Goal: Task Accomplishment & Management: Manage account settings

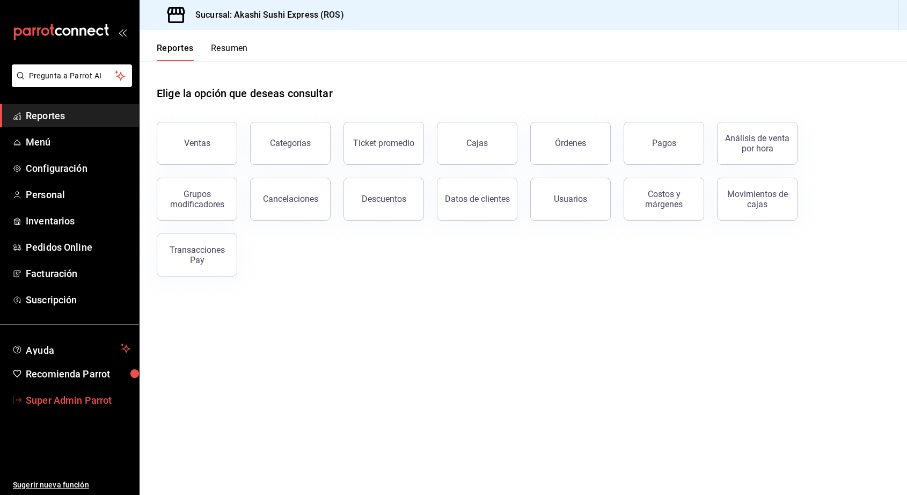
click at [45, 393] on span "Super Admin Parrot" at bounding box center [78, 400] width 105 height 14
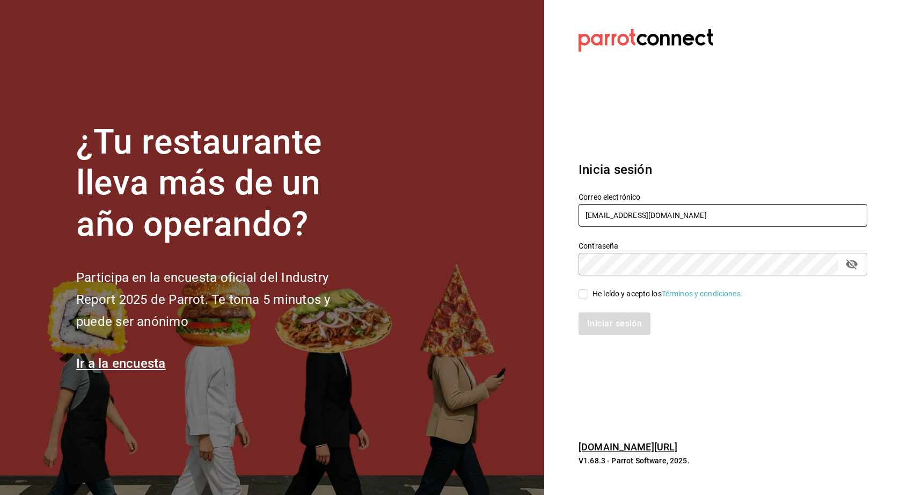
click at [464, 210] on input "[EMAIL_ADDRESS][DOMAIN_NAME]" at bounding box center [723, 215] width 289 height 23
type input "[EMAIL_ADDRESS][DOMAIN_NAME]"
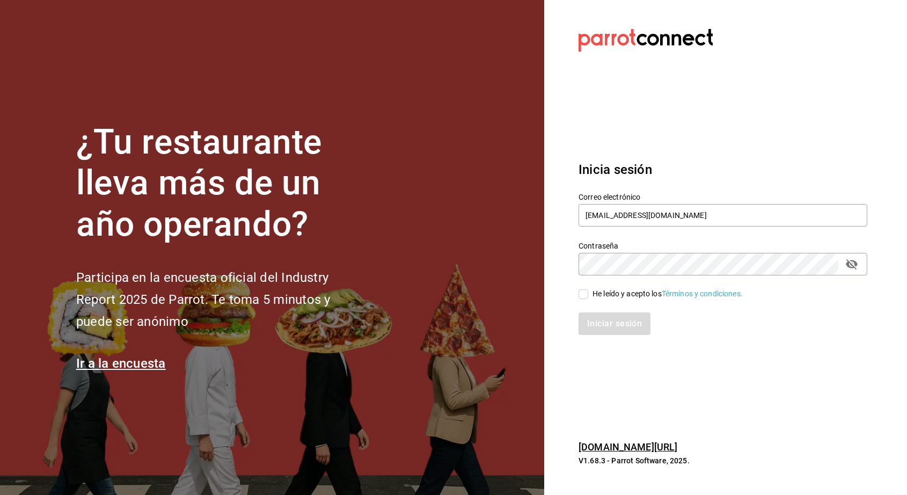
click at [464, 294] on div "He leído y acepto los Términos y condiciones." at bounding box center [668, 293] width 150 height 11
click at [464, 294] on input "He leído y acepto los Términos y condiciones." at bounding box center [584, 294] width 10 height 10
checkbox input "true"
click at [464, 320] on button "Iniciar sesión" at bounding box center [615, 323] width 73 height 23
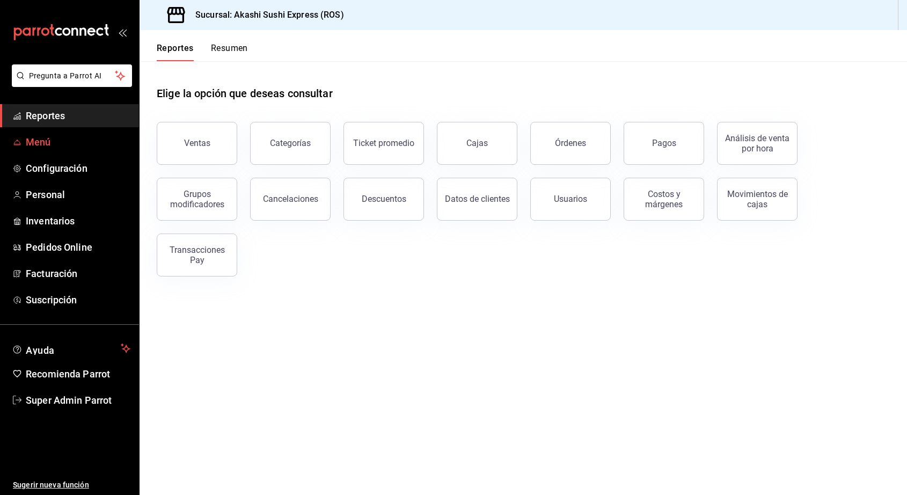
click at [58, 142] on span "Menú" at bounding box center [78, 142] width 105 height 14
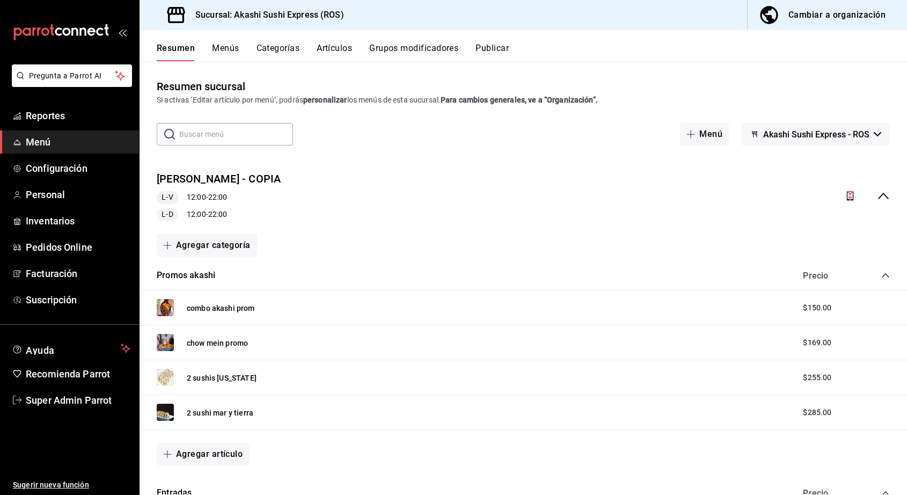
click at [477, 48] on button "Publicar" at bounding box center [492, 52] width 33 height 18
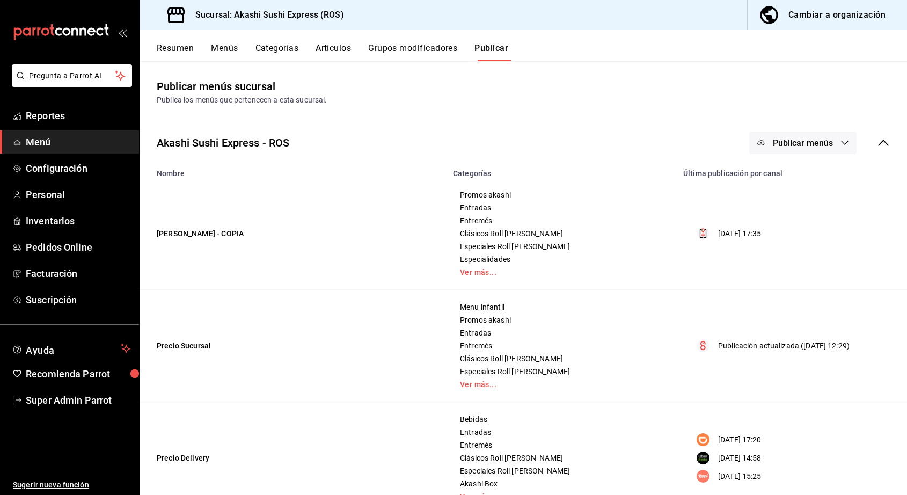
scroll to position [35, 0]
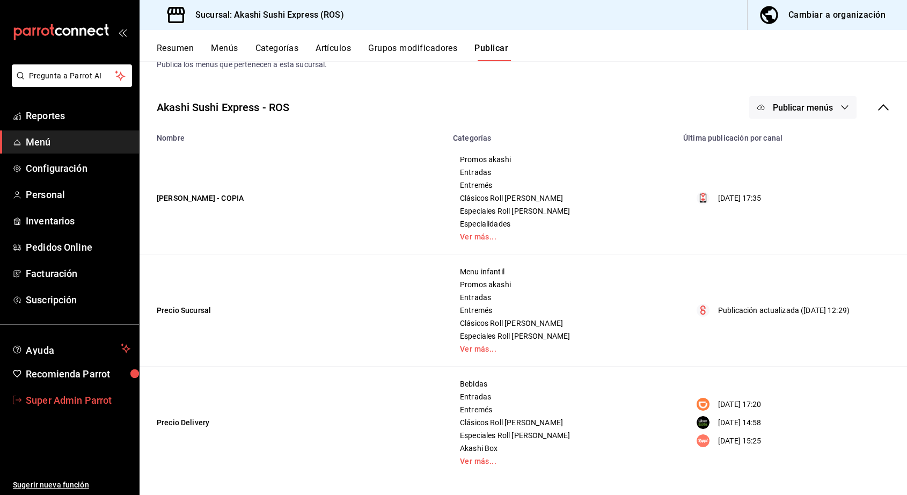
click at [44, 393] on span "Super Admin Parrot" at bounding box center [78, 400] width 105 height 14
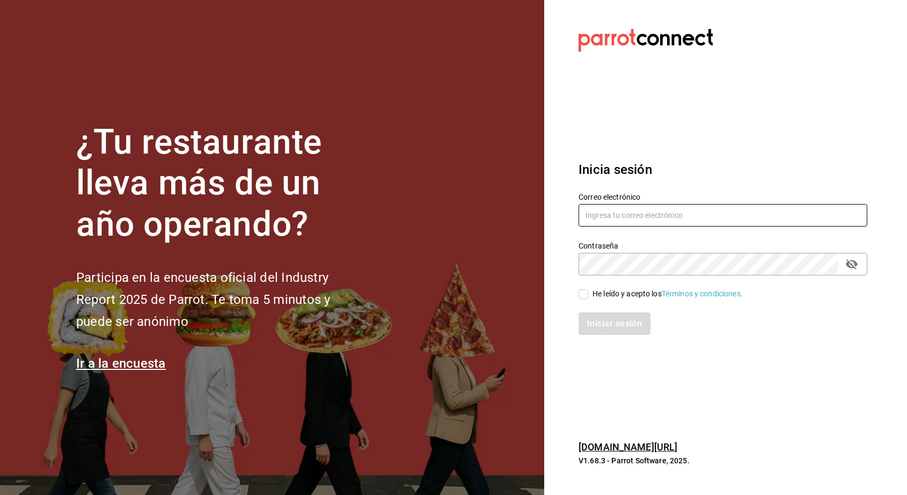
type input "[EMAIL_ADDRESS][DOMAIN_NAME]"
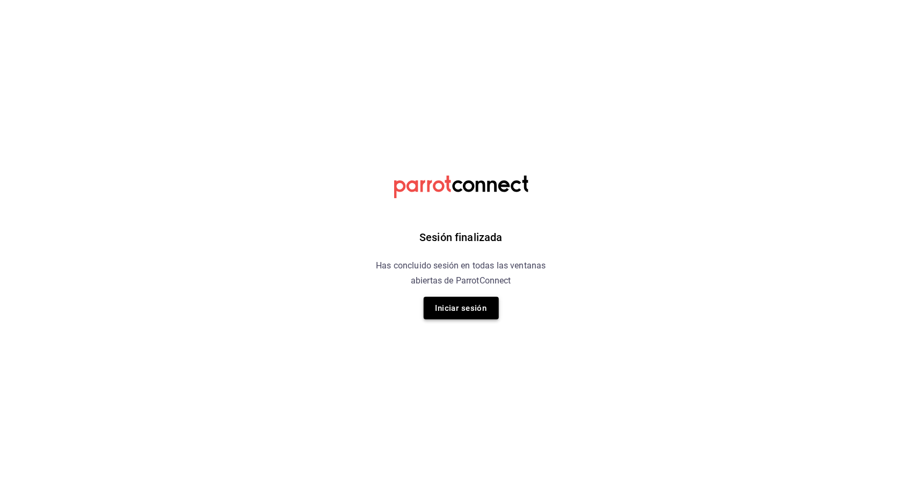
click at [479, 304] on button "Iniciar sesión" at bounding box center [460, 308] width 75 height 23
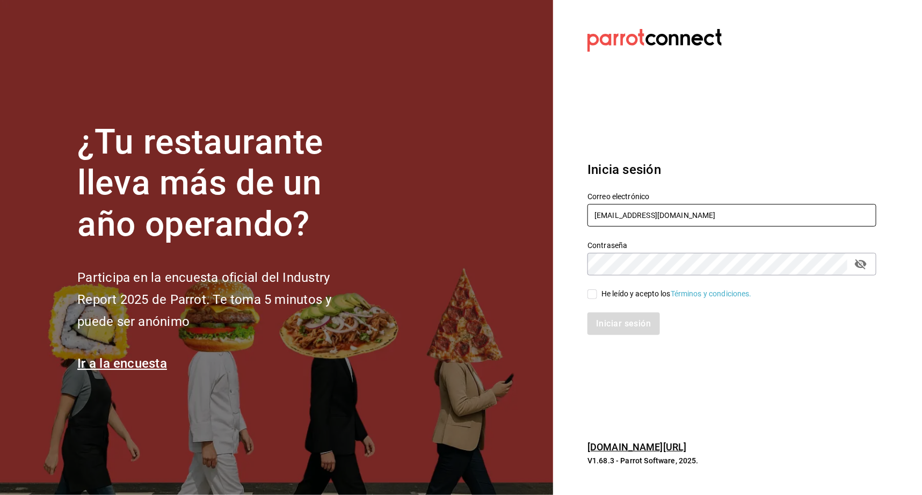
click at [609, 218] on input "[EMAIL_ADDRESS][DOMAIN_NAME]" at bounding box center [731, 215] width 289 height 23
click at [609, 217] on input "[EMAIL_ADDRESS][DOMAIN_NAME]" at bounding box center [731, 215] width 289 height 23
click at [608, 216] on input "[EMAIL_ADDRESS][DOMAIN_NAME]" at bounding box center [731, 215] width 289 height 23
click at [607, 207] on input "[EMAIL_ADDRESS][DOMAIN_NAME]" at bounding box center [731, 215] width 289 height 23
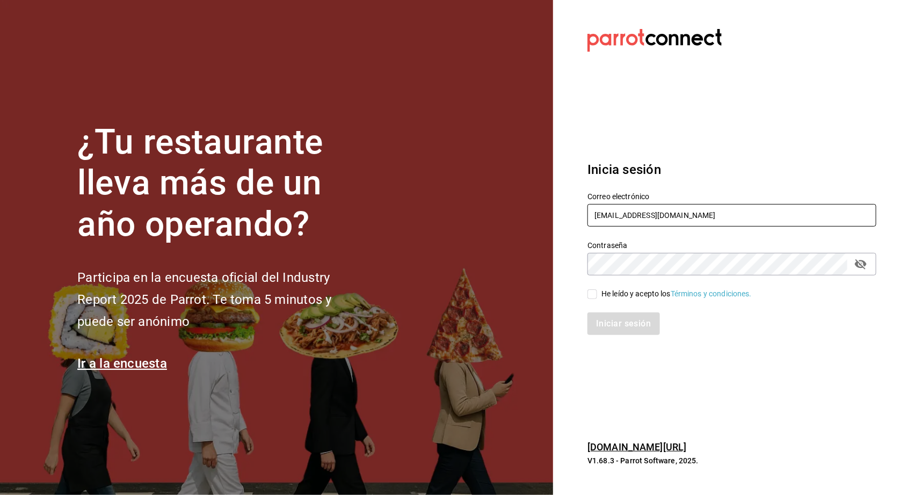
click at [607, 207] on input "[EMAIL_ADDRESS][DOMAIN_NAME]" at bounding box center [731, 215] width 289 height 23
click at [610, 221] on input "multiuser@pro" at bounding box center [731, 215] width 289 height 23
paste input "cafedelprofesor.com Parr0tConnec7"
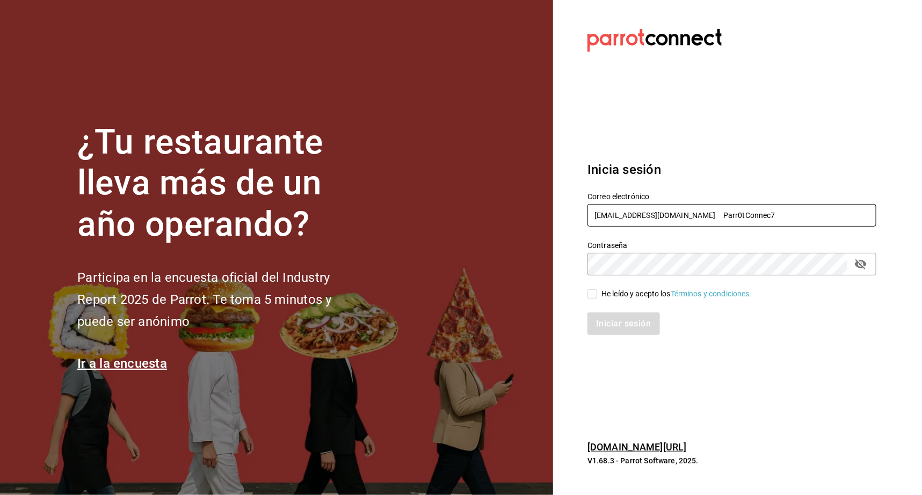
click at [719, 217] on input "multiuser@cafedelprofesor.com Parr0tConnec7" at bounding box center [731, 215] width 289 height 23
type input "multiuser@cafedelprofesor.com"
click at [727, 210] on input "multiuser@cafedelprofesor.com" at bounding box center [731, 215] width 289 height 23
click at [614, 327] on div "Iniciar sesión" at bounding box center [731, 323] width 289 height 23
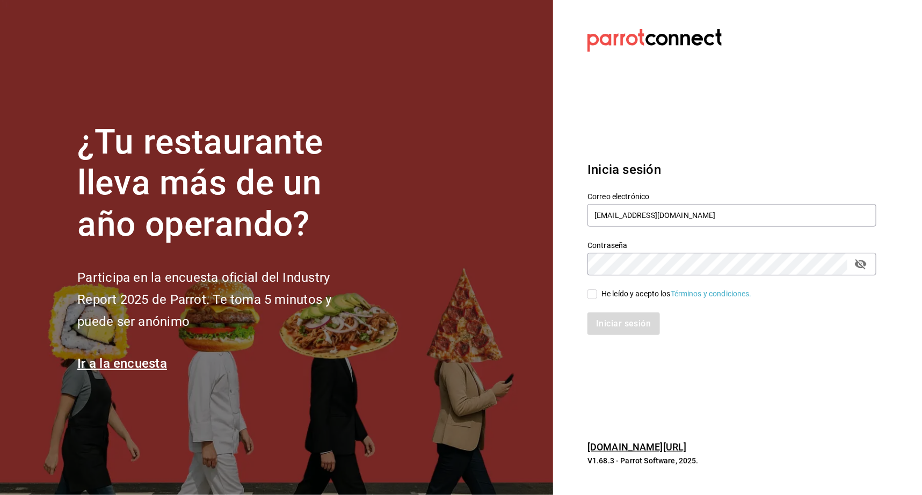
click at [591, 293] on input "He leído y acepto los Términos y condiciones." at bounding box center [592, 294] width 10 height 10
checkbox input "true"
click at [600, 327] on button "Iniciar sesión" at bounding box center [623, 323] width 73 height 23
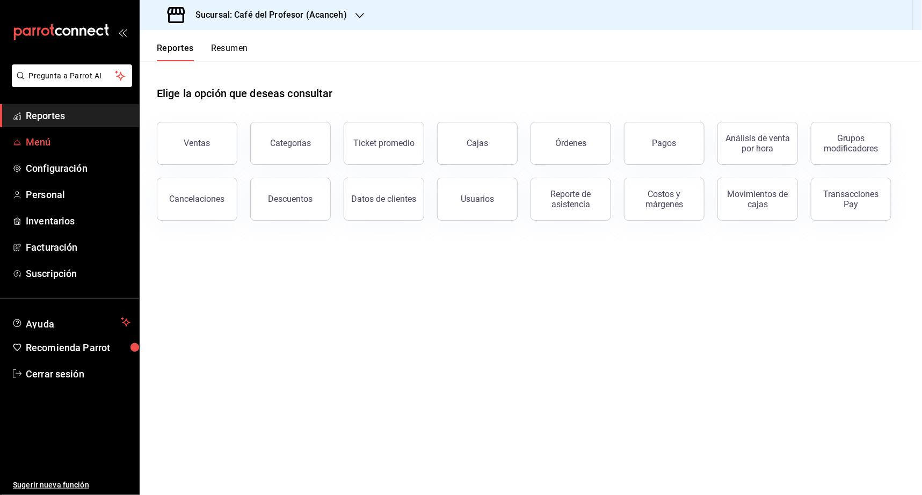
click at [57, 137] on span "Menú" at bounding box center [78, 142] width 105 height 14
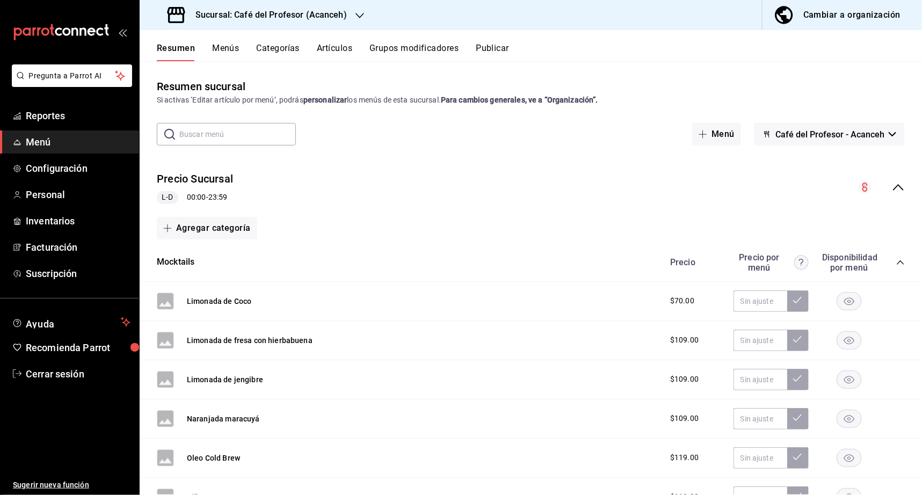
click at [892, 190] on icon "collapse-menu-row" at bounding box center [898, 187] width 13 height 13
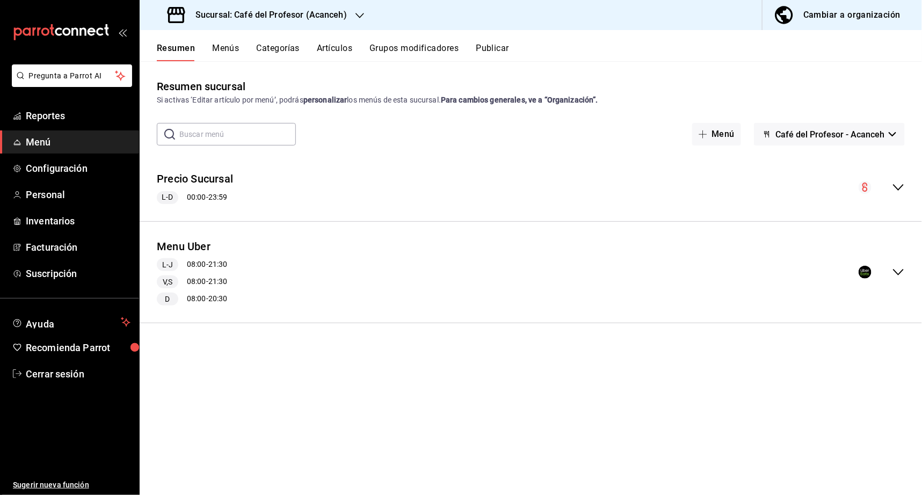
click at [309, 29] on div "Sucursal: Café del Profesor (Acanceh)" at bounding box center [258, 15] width 220 height 30
click at [218, 70] on span "Café del Profesor (Cancun)" at bounding box center [218, 70] width 140 height 11
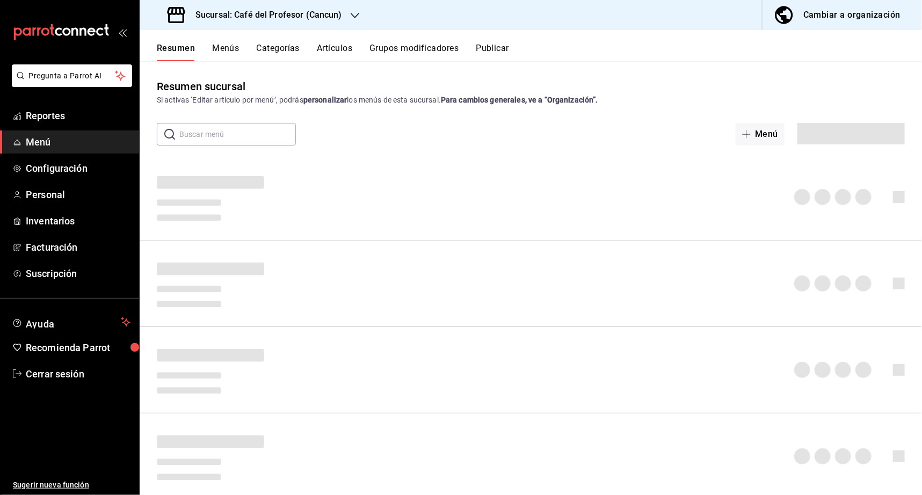
click at [485, 57] on button "Publicar" at bounding box center [492, 52] width 33 height 18
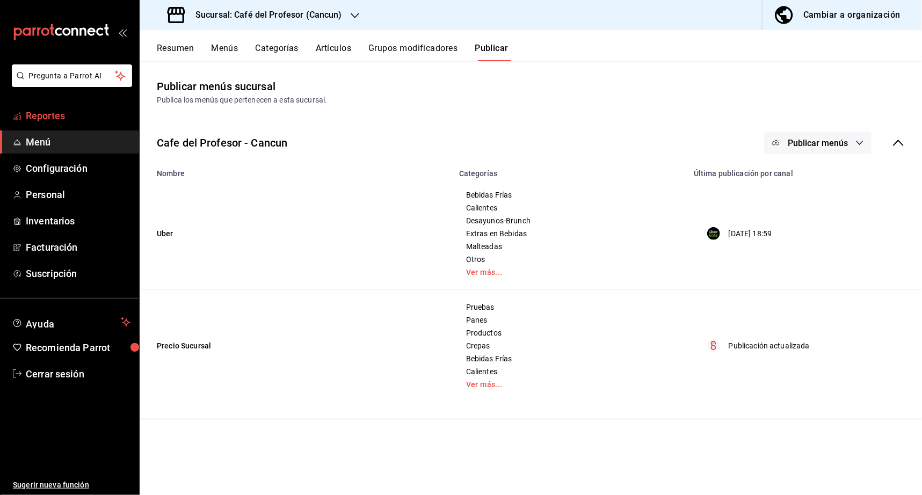
click at [44, 112] on span "Reportes" at bounding box center [78, 115] width 105 height 14
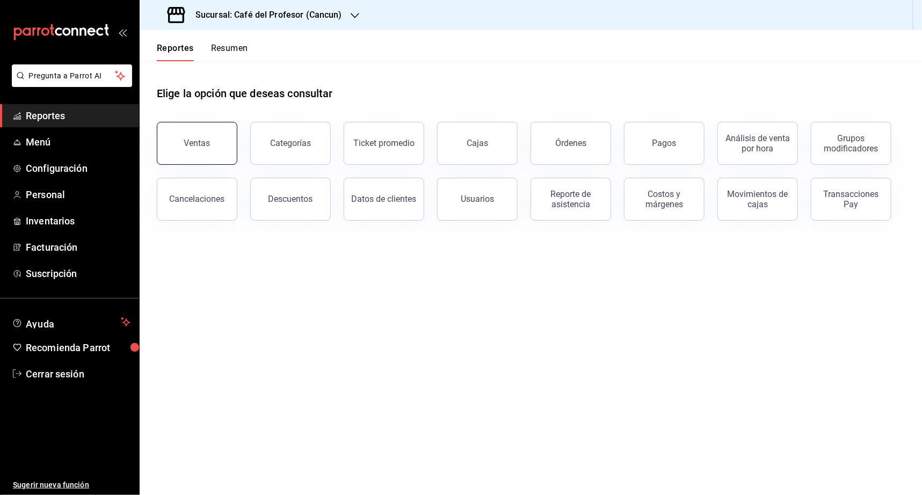
click at [191, 148] on button "Ventas" at bounding box center [197, 143] width 81 height 43
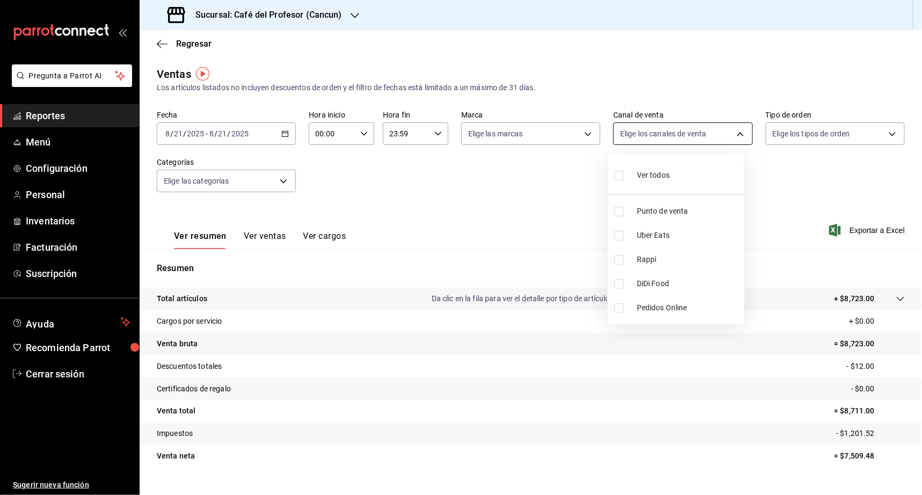
click at [634, 137] on body "Pregunta a Parrot AI Reportes Menú Configuración Personal Inventarios Facturaci…" at bounding box center [461, 247] width 922 height 495
click at [623, 233] on input "checkbox" at bounding box center [619, 236] width 10 height 10
checkbox input "true"
type input "UBER_EATS"
click at [282, 134] on div at bounding box center [461, 247] width 922 height 495
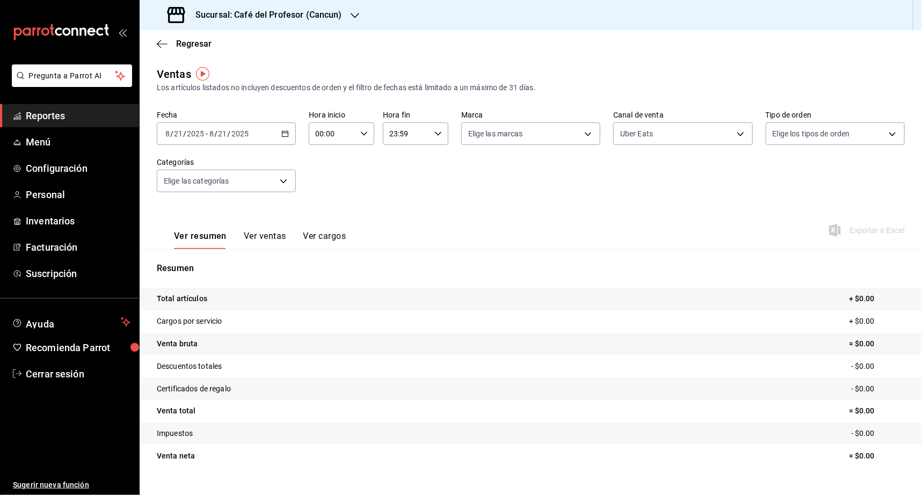
click at [273, 132] on div "2025-08-21 8 / 21 / 2025 - 2025-08-21 8 / 21 / 2025" at bounding box center [226, 133] width 139 height 23
click at [181, 237] on span "Mes actual" at bounding box center [207, 238] width 83 height 11
click at [59, 151] on link "Menú" at bounding box center [69, 141] width 139 height 23
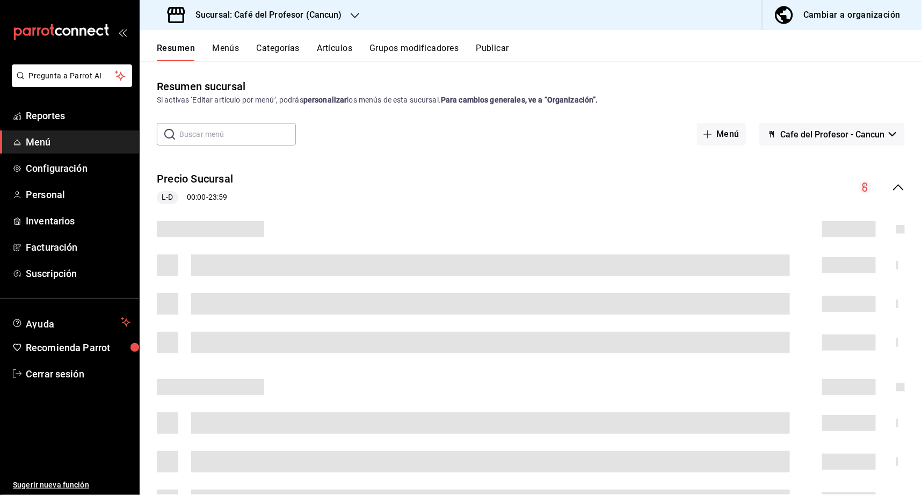
click at [501, 47] on button "Publicar" at bounding box center [492, 52] width 33 height 18
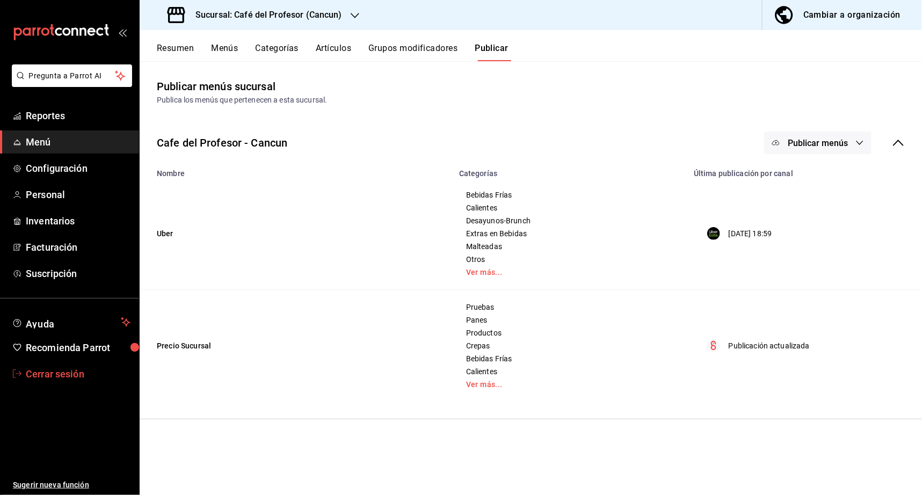
click at [34, 370] on span "Cerrar sesión" at bounding box center [78, 374] width 105 height 14
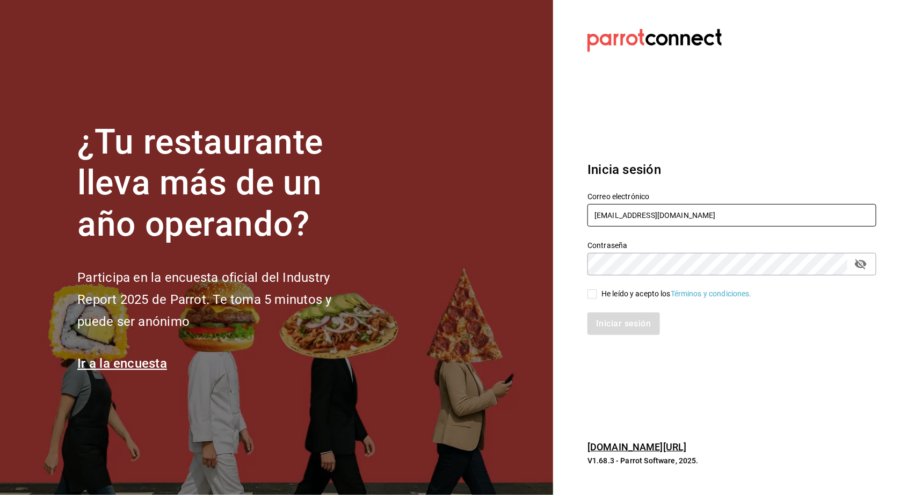
click at [624, 218] on input "multiuser@cafedelprofesor.com" at bounding box center [731, 215] width 289 height 23
click at [623, 218] on input "multiuser@cafedelprofesor.com" at bounding box center [731, 215] width 289 height 23
click at [623, 217] on input "multiuser@cafedelprofesor.com" at bounding box center [731, 215] width 289 height 23
type input "[EMAIL_ADDRESS][DOMAIN_NAME]"
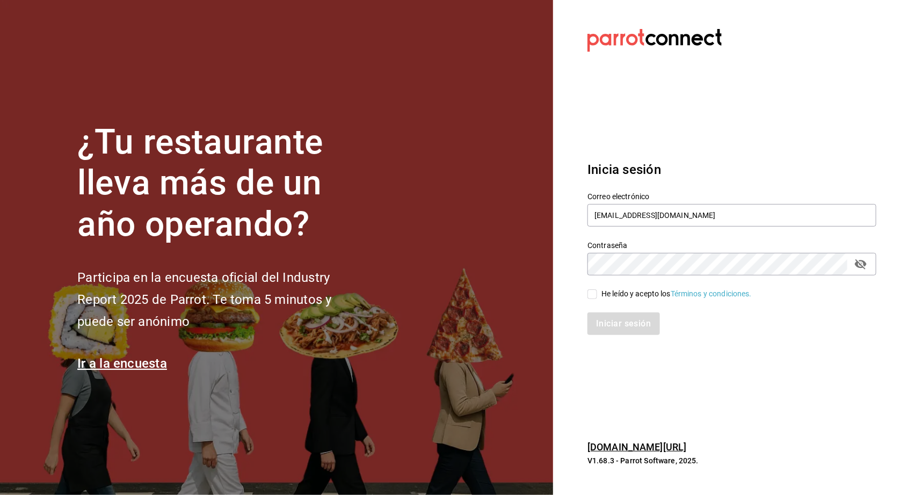
click at [611, 288] on div "He leído y acepto los Términos y condiciones." at bounding box center [676, 293] width 150 height 11
click at [597, 289] on input "He leído y acepto los Términos y condiciones." at bounding box center [592, 294] width 10 height 10
checkbox input "true"
click at [607, 325] on button "Iniciar sesión" at bounding box center [623, 323] width 73 height 23
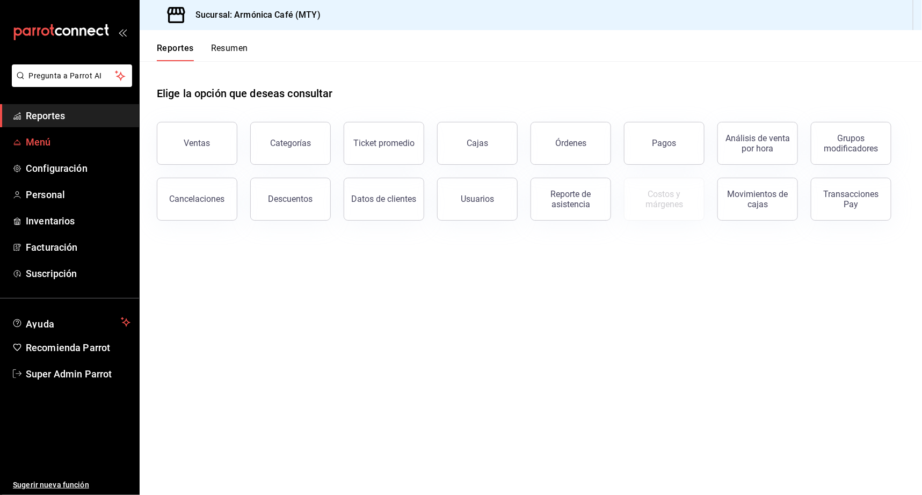
click at [50, 144] on span "Menú" at bounding box center [78, 142] width 105 height 14
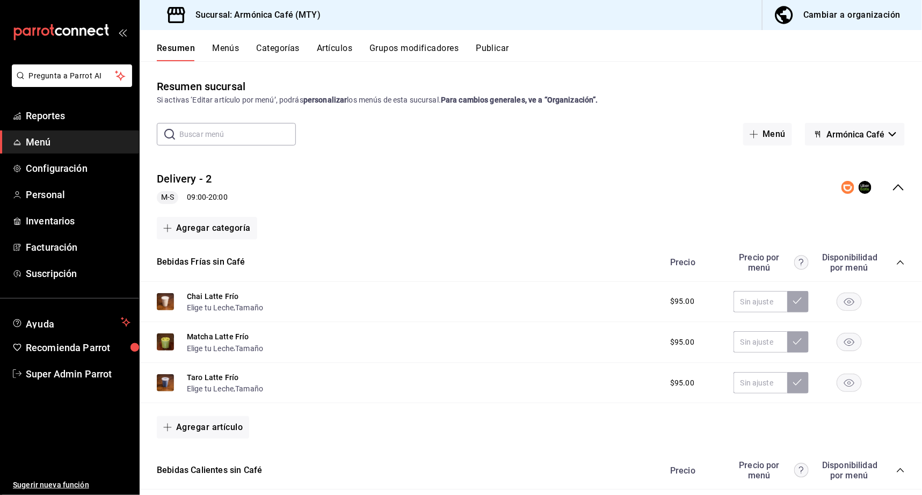
scroll to position [15, 0]
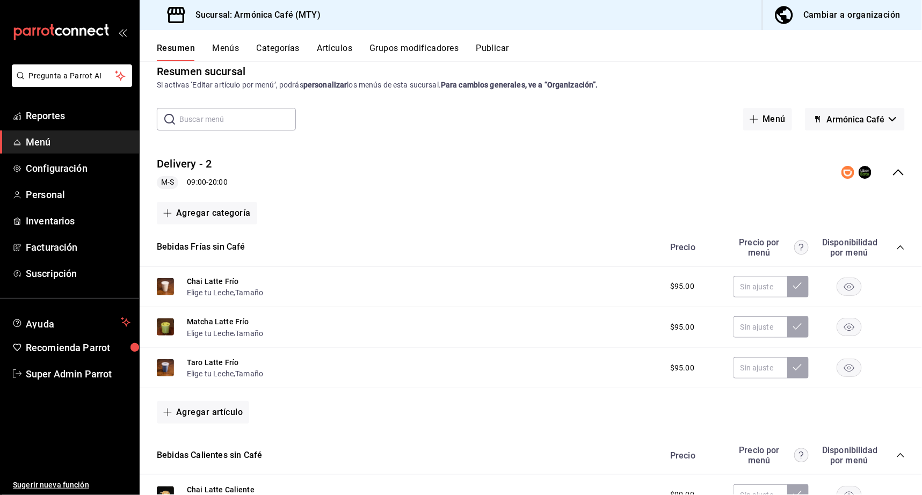
click at [892, 173] on icon "collapse-menu-row" at bounding box center [898, 172] width 13 height 13
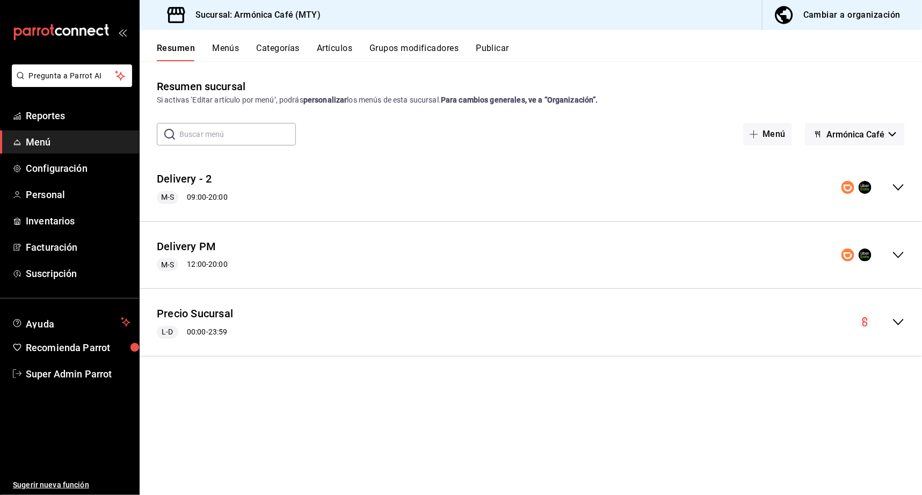
scroll to position [0, 0]
click at [823, 17] on div "Cambiar a organización" at bounding box center [851, 15] width 97 height 15
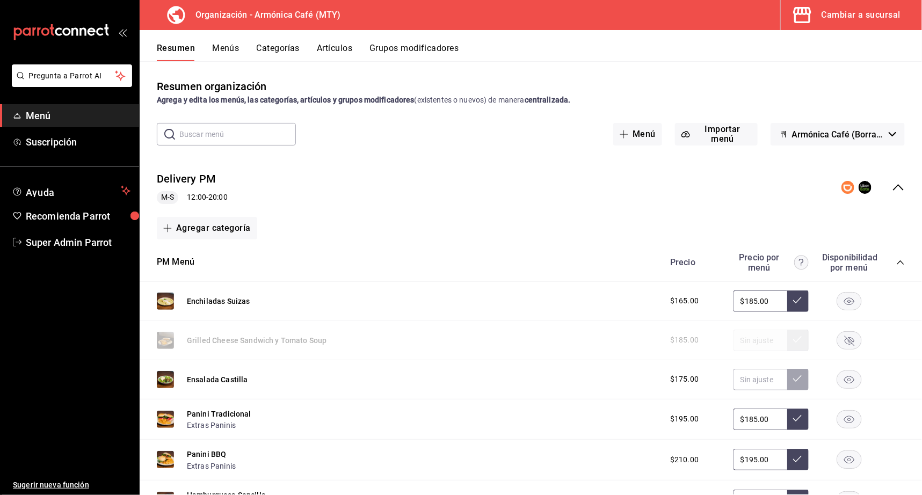
click at [892, 186] on icon "collapse-menu-row" at bounding box center [898, 187] width 13 height 13
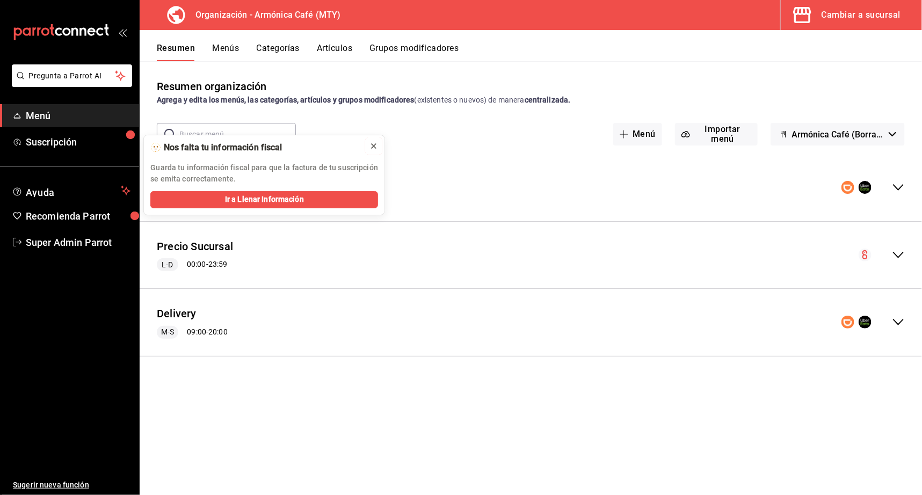
click at [373, 143] on icon at bounding box center [373, 146] width 9 height 9
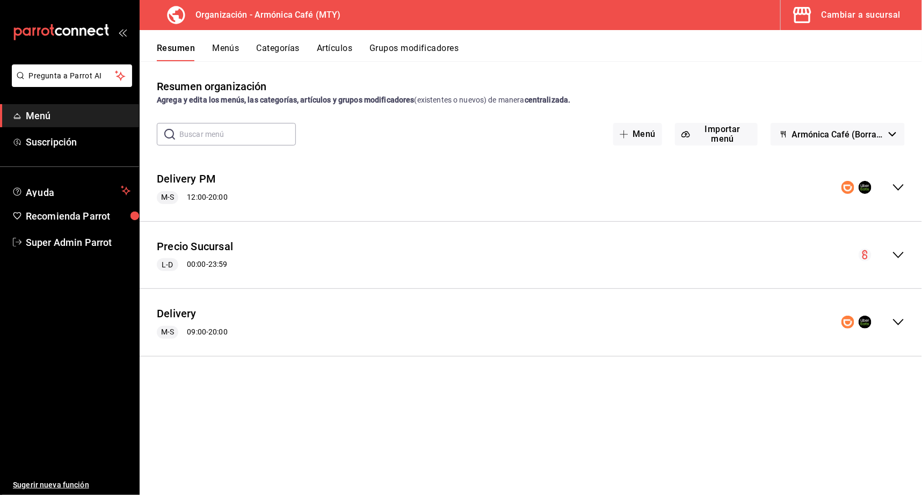
click at [848, 23] on button "Cambiar a sucursal" at bounding box center [846, 15] width 133 height 30
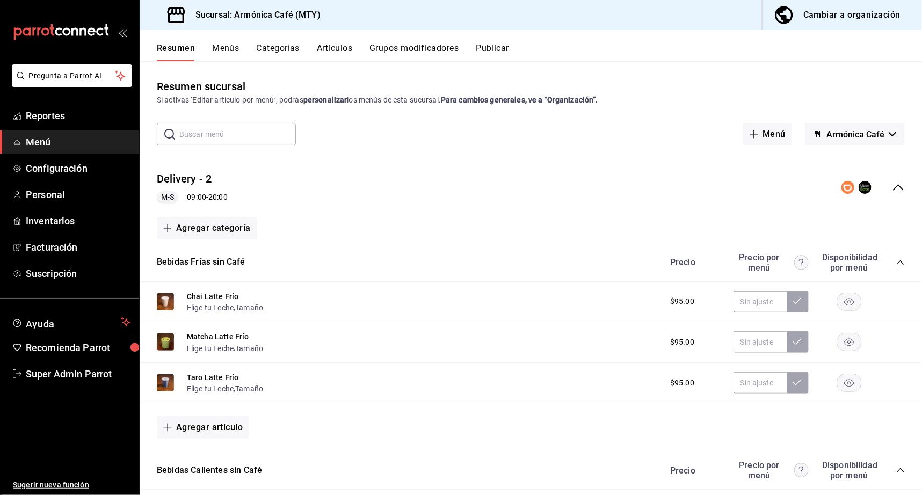
click at [894, 257] on div "Precio Precio por menú Disponibilidad por menú" at bounding box center [781, 262] width 245 height 20
click at [896, 260] on icon "collapse-category-row" at bounding box center [899, 262] width 7 height 4
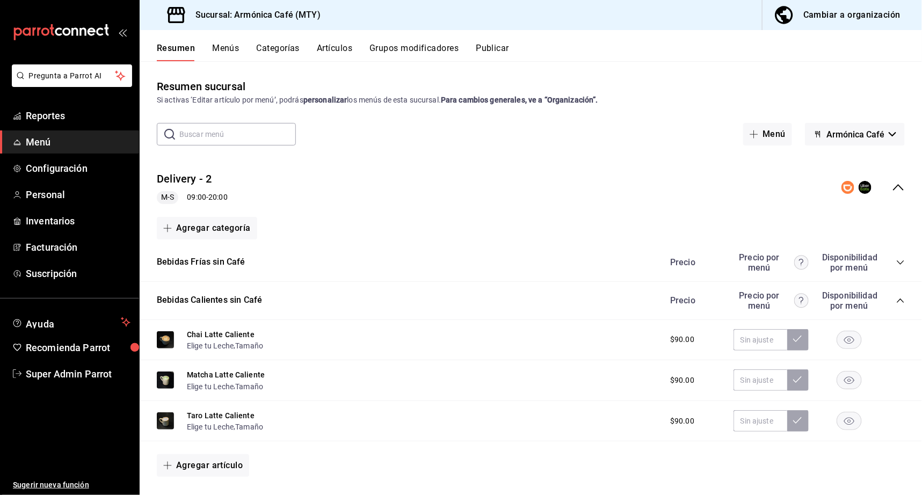
click at [896, 298] on icon "collapse-category-row" at bounding box center [899, 300] width 7 height 4
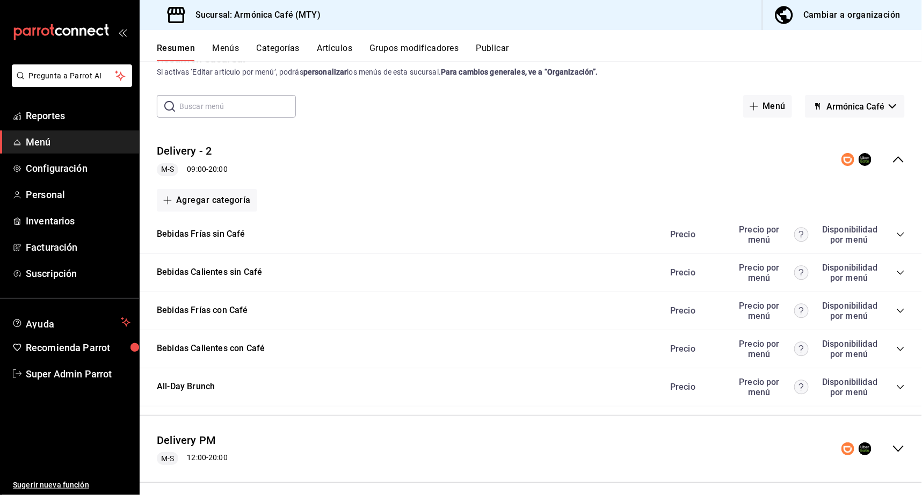
scroll to position [36, 0]
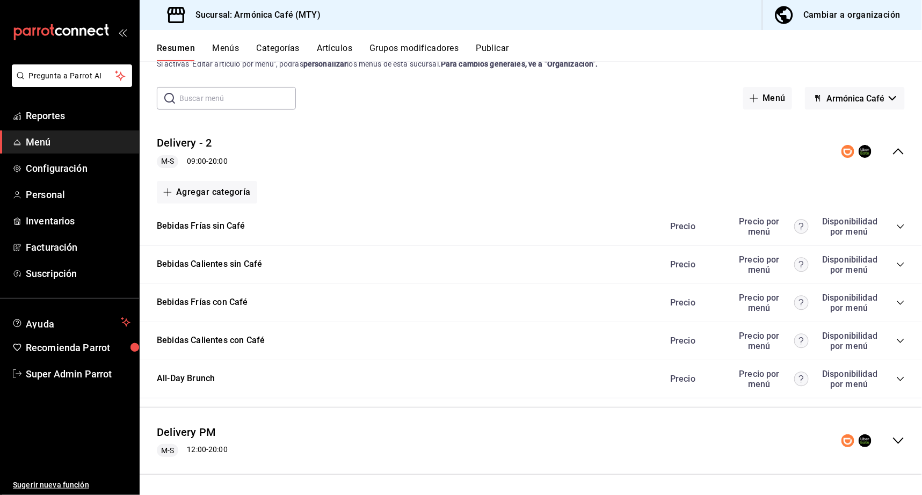
click at [819, 27] on button "Cambiar a organización" at bounding box center [837, 15] width 151 height 30
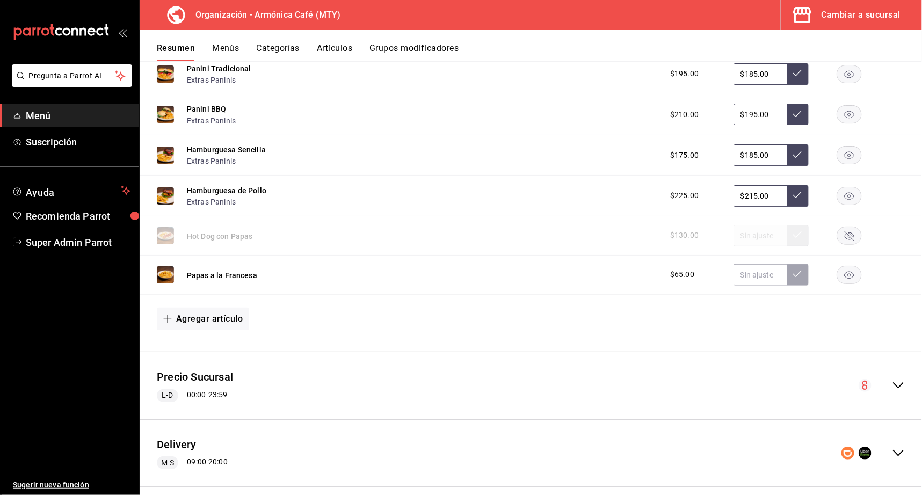
scroll to position [356, 0]
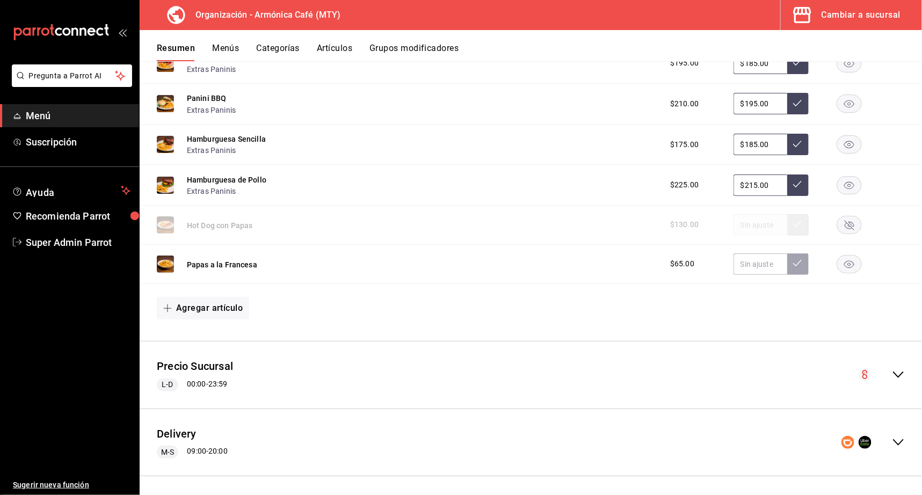
click at [892, 436] on icon "collapse-menu-row" at bounding box center [898, 442] width 13 height 13
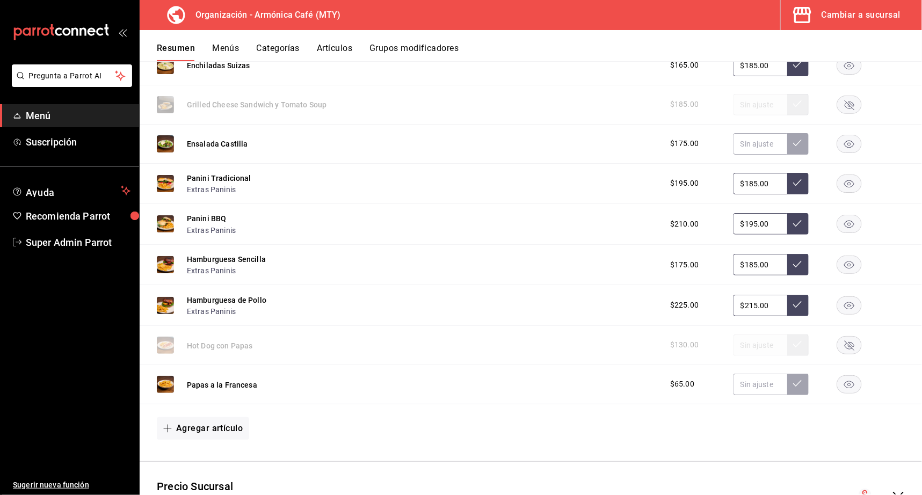
scroll to position [0, 0]
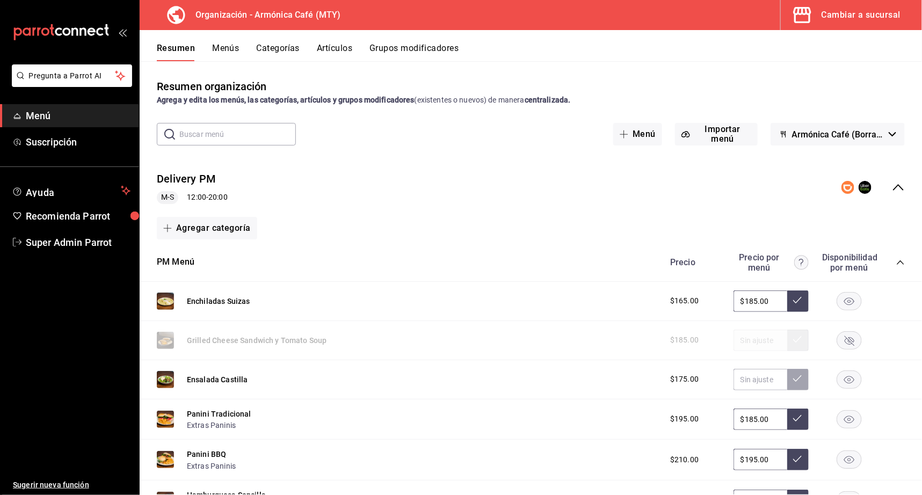
click at [896, 263] on icon "collapse-category-row" at bounding box center [900, 262] width 9 height 9
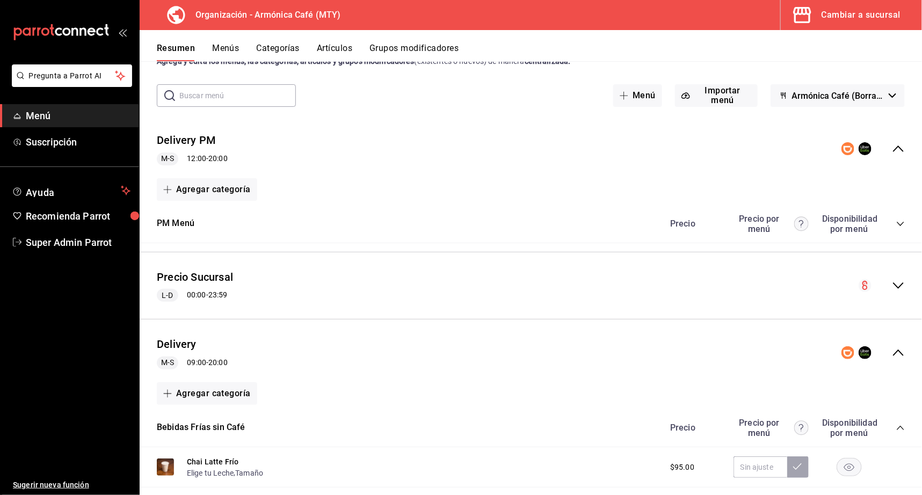
scroll to position [40, 0]
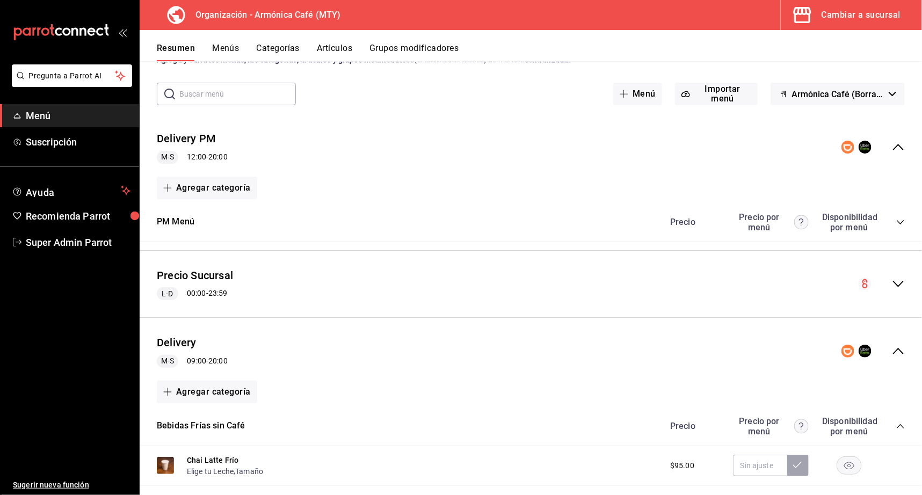
drag, startPoint x: 187, startPoint y: 341, endPoint x: 201, endPoint y: 339, distance: 13.6
click at [187, 341] on button "Delivery" at bounding box center [177, 343] width 40 height 16
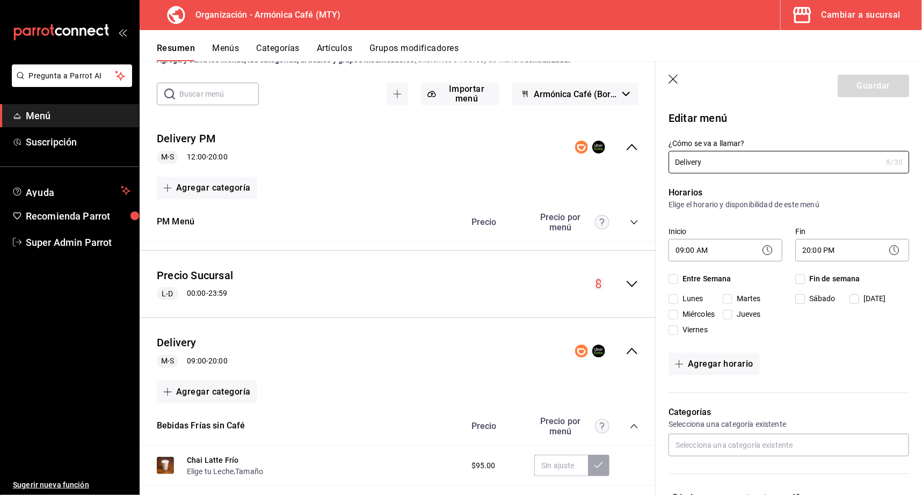
checkbox input "true"
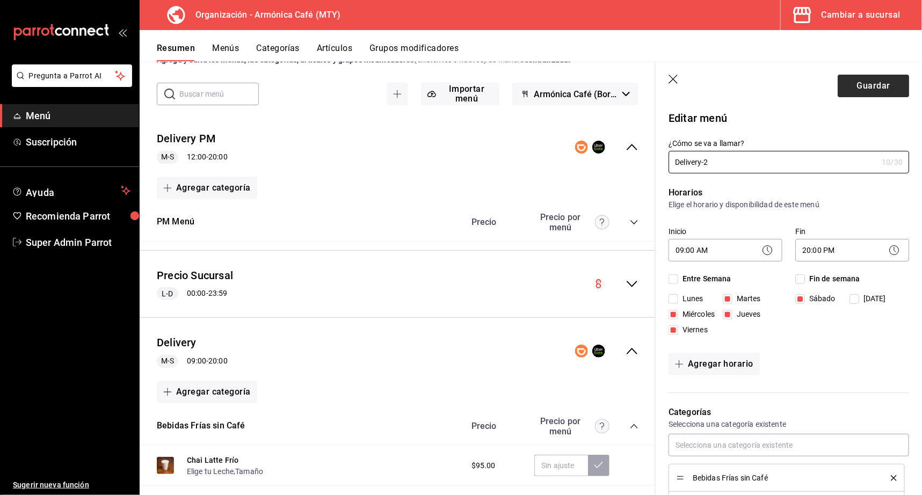
type input "Delivery-2"
click at [854, 82] on button "Guardar" at bounding box center [872, 86] width 71 height 23
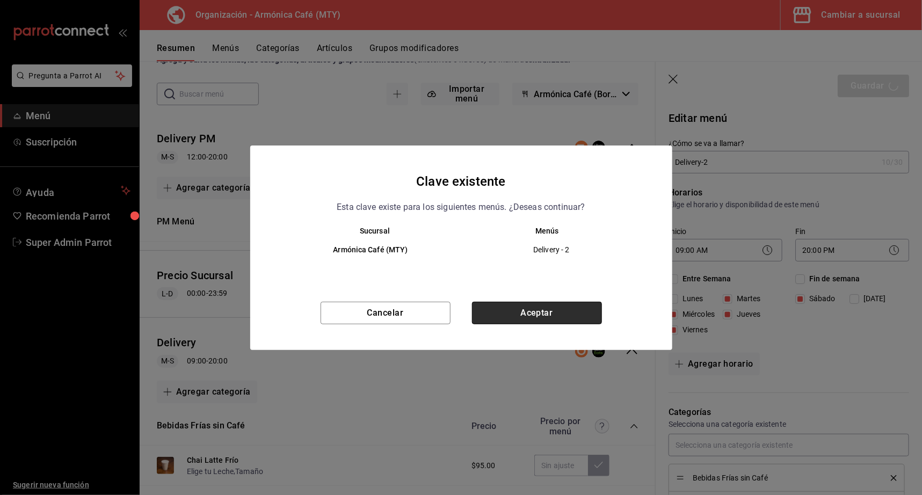
click at [548, 308] on button "Aceptar" at bounding box center [537, 313] width 130 height 23
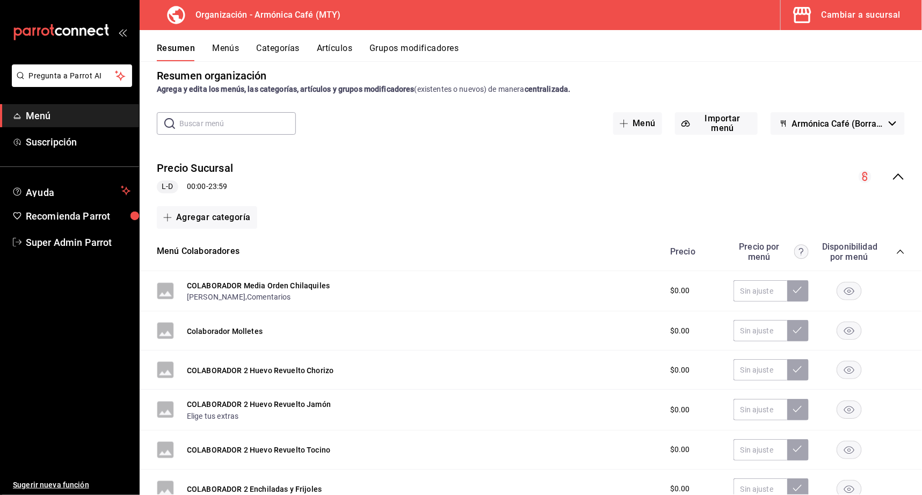
scroll to position [11, 0]
click at [892, 175] on icon "collapse-menu-row" at bounding box center [898, 176] width 13 height 13
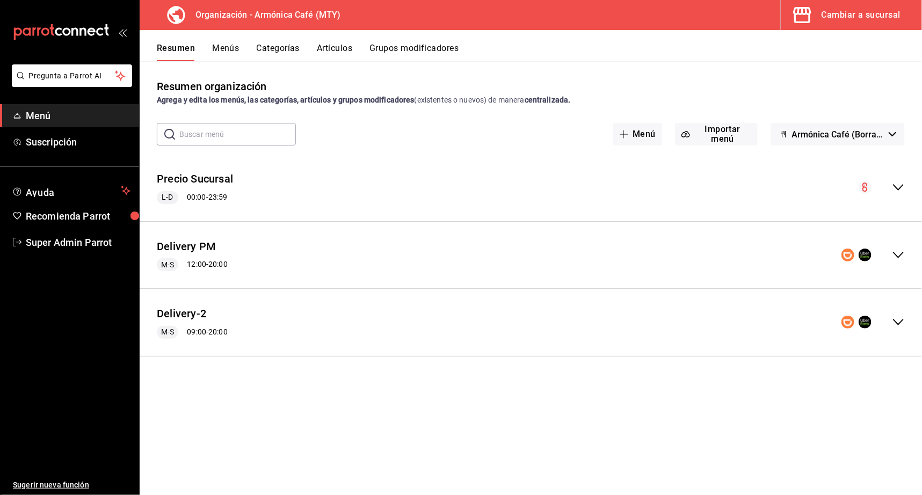
scroll to position [0, 0]
click at [900, 247] on div "Delivery PM M-S 12:00 - 20:00" at bounding box center [531, 255] width 782 height 50
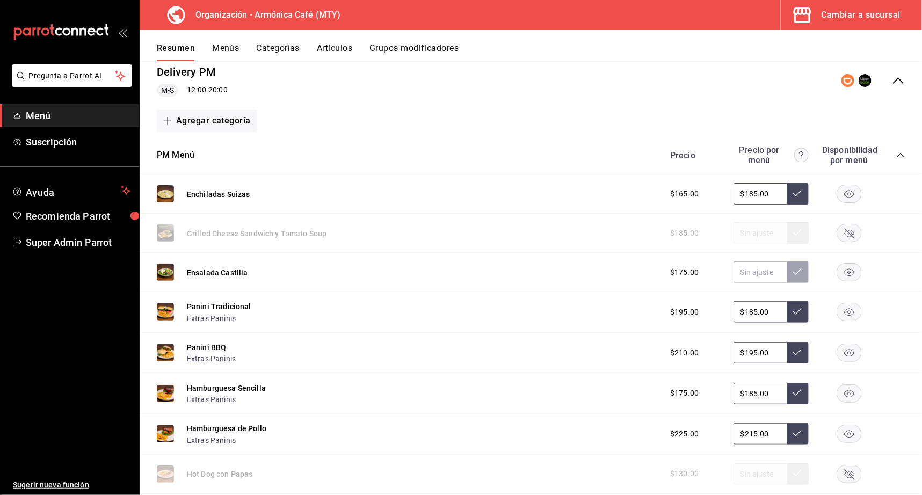
scroll to position [173, 0]
click at [230, 43] on button "Menús" at bounding box center [225, 52] width 27 height 18
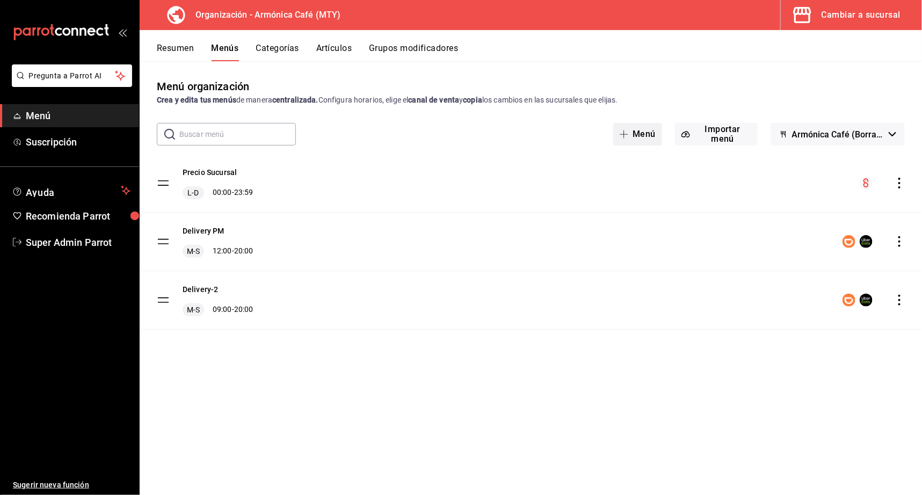
click at [647, 137] on button "Menú" at bounding box center [637, 134] width 49 height 23
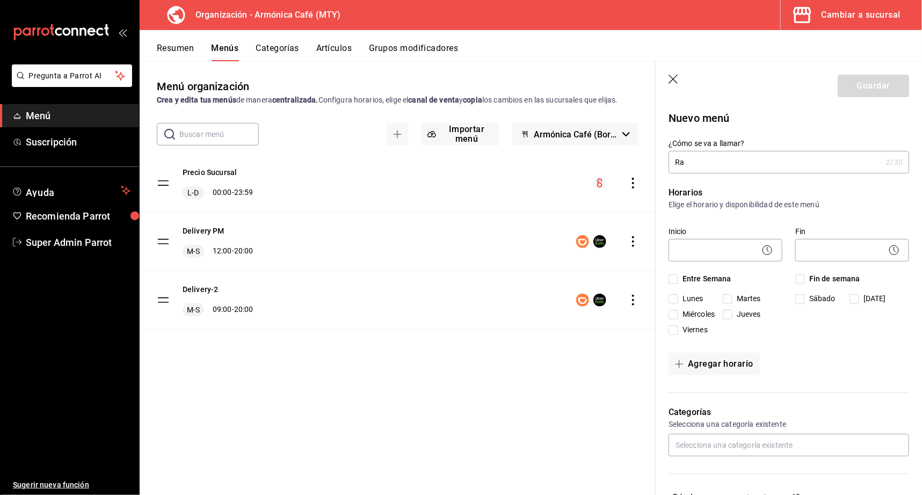
type input "R"
type input "Menú Rappi"
click at [675, 279] on input "Entre Semana" at bounding box center [673, 279] width 10 height 10
checkbox input "true"
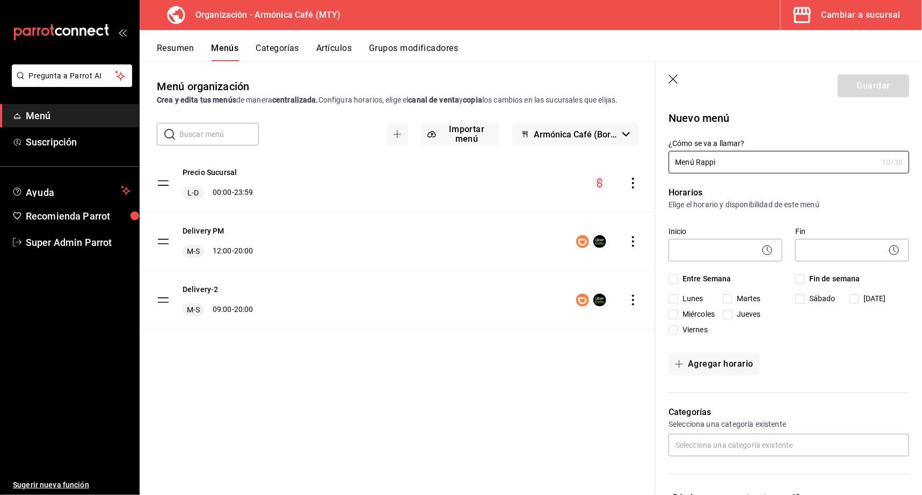
checkbox input "true"
click at [795, 279] on input "Fin de semana" at bounding box center [800, 279] width 10 height 10
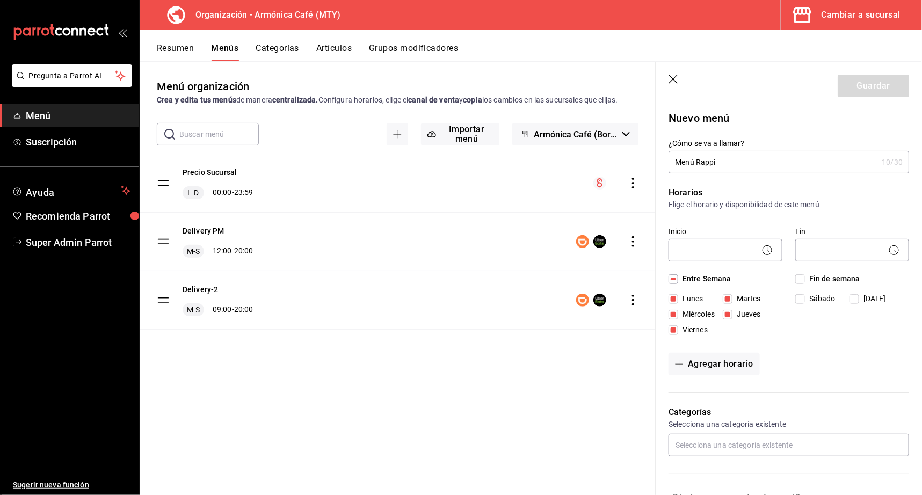
checkbox input "true"
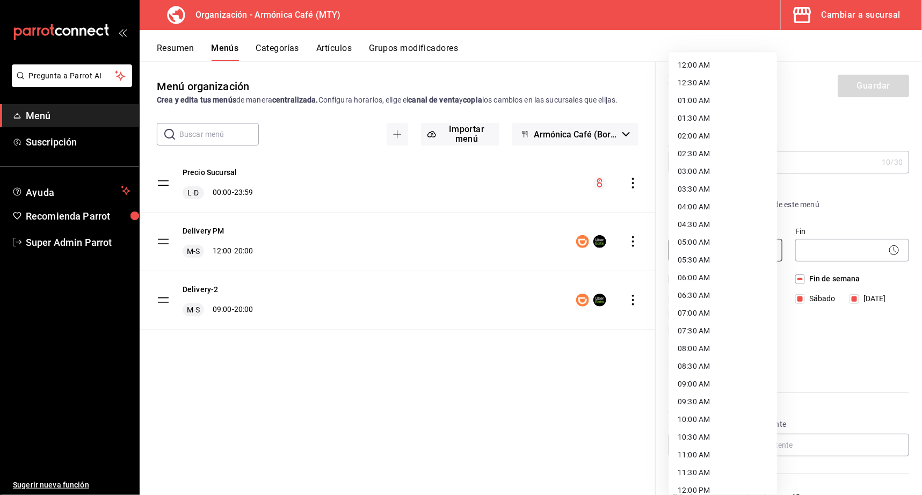
click at [714, 247] on body "Pregunta a Parrot AI Menú Suscripción Ayuda Recomienda Parrot Super Admin Parro…" at bounding box center [461, 247] width 922 height 495
drag, startPoint x: 707, startPoint y: 103, endPoint x: 794, endPoint y: 180, distance: 116.3
click at [707, 103] on li "01:00 AM" at bounding box center [723, 101] width 108 height 18
type input "01:00"
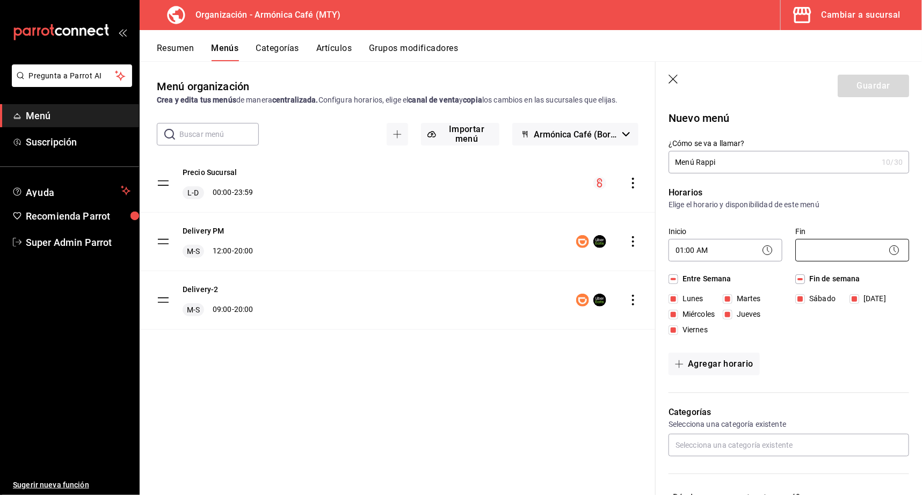
click at [823, 245] on body "Pregunta a Parrot AI Menú Suscripción Ayuda Recomienda Parrot Super Admin Parro…" at bounding box center [461, 247] width 922 height 495
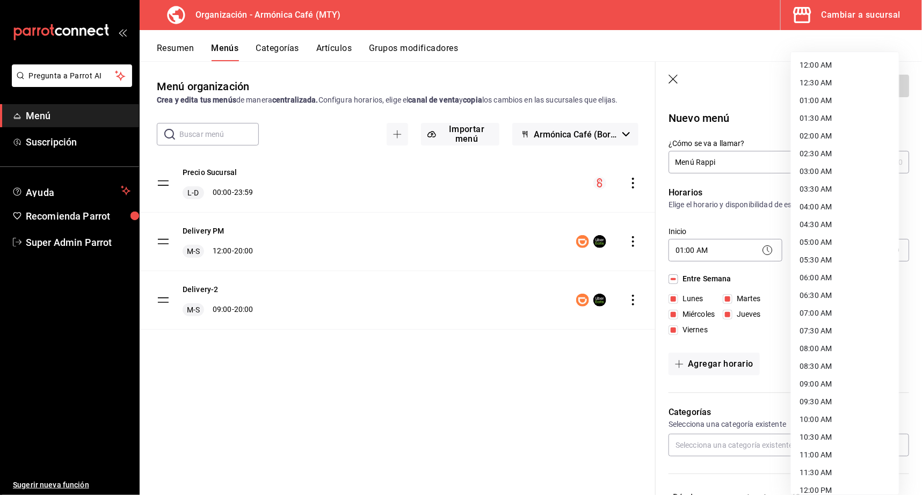
scroll to position [433, 0]
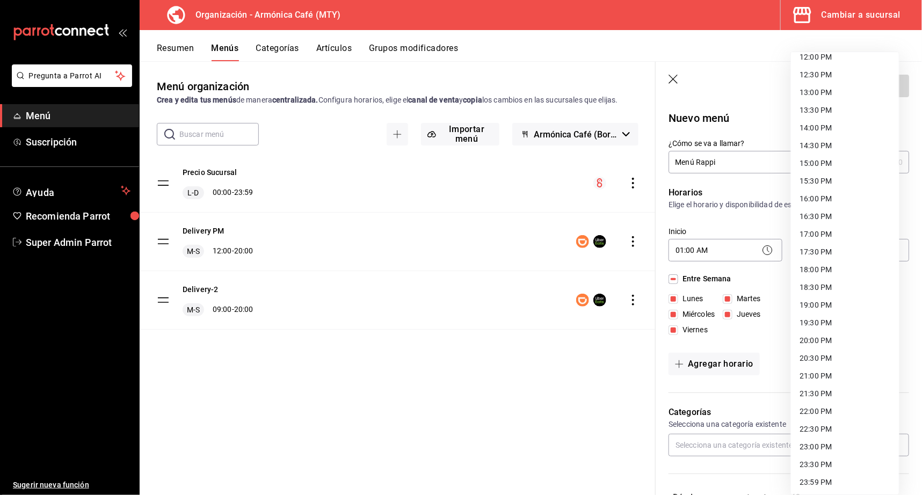
click at [832, 475] on li "23:59 PM" at bounding box center [845, 482] width 108 height 18
type input "23:59"
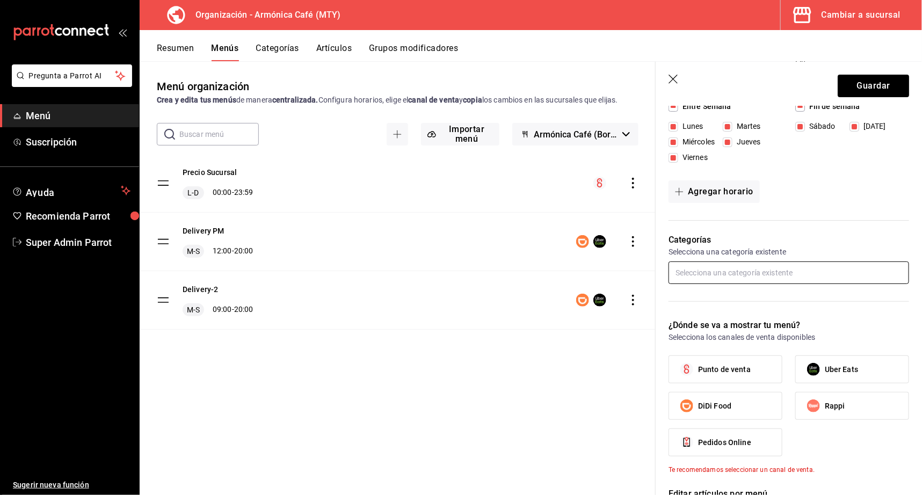
scroll to position [279, 0]
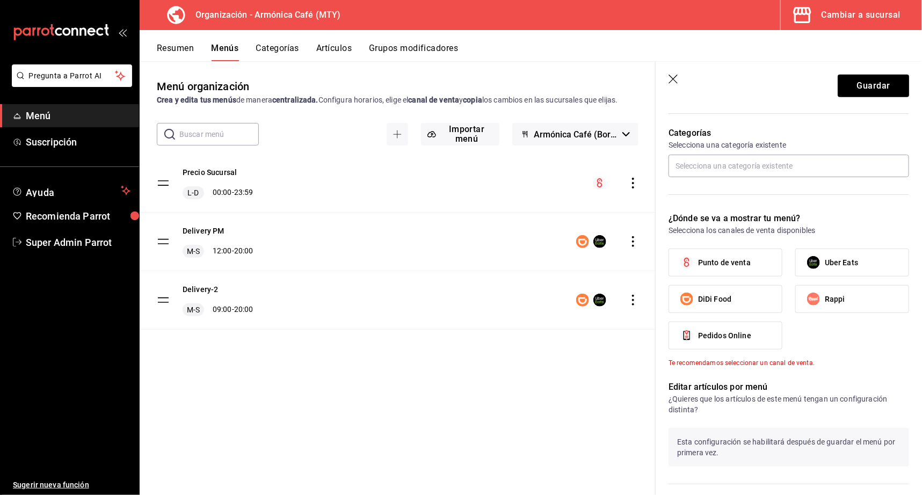
click at [675, 78] on icon "button" at bounding box center [673, 80] width 11 height 11
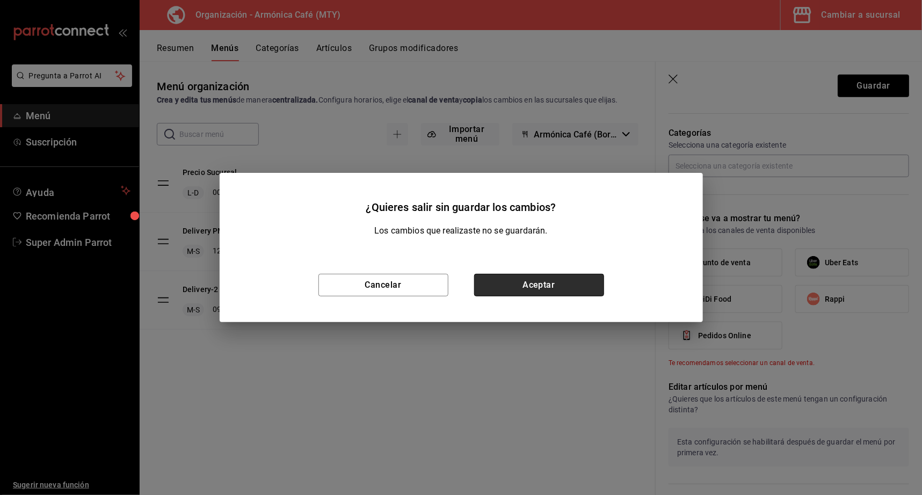
click at [503, 286] on button "Aceptar" at bounding box center [539, 285] width 130 height 23
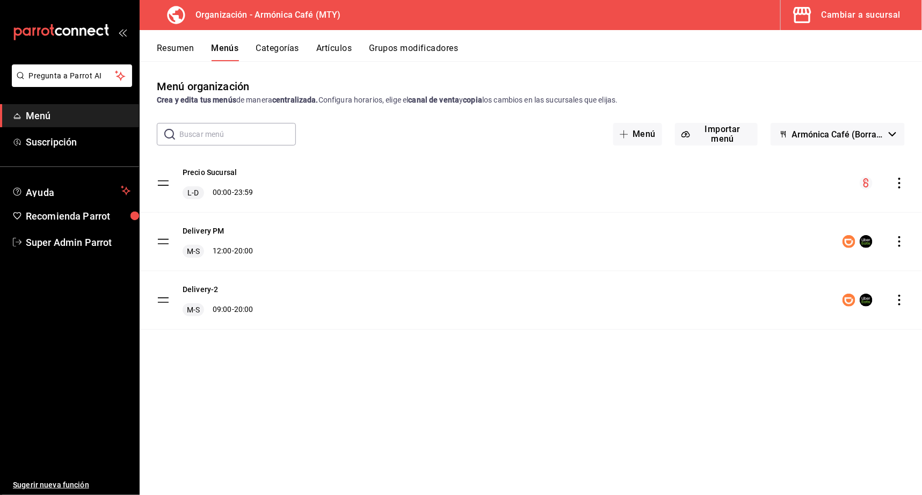
click at [905, 297] on div "Delivery-2 M-S 09:00 - 20:00" at bounding box center [531, 300] width 782 height 58
click at [894, 298] on icon "actions" at bounding box center [899, 300] width 11 height 11
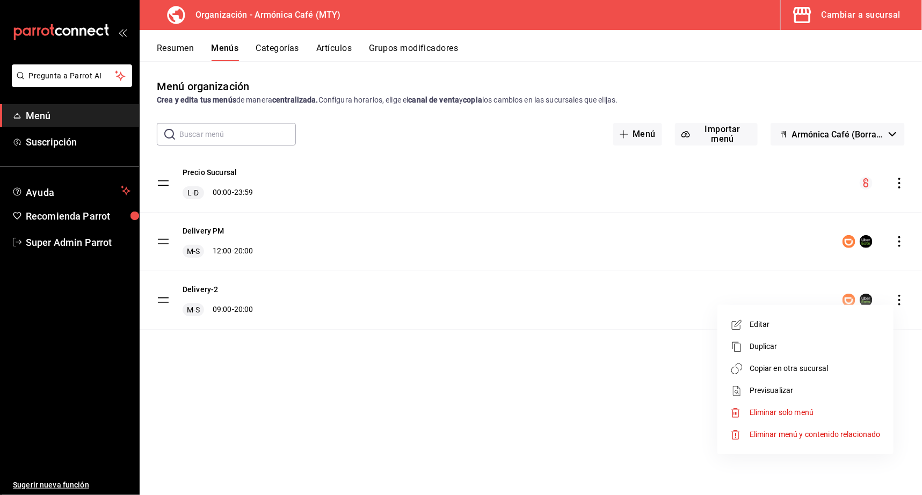
click at [787, 347] on span "Duplicar" at bounding box center [814, 346] width 131 height 11
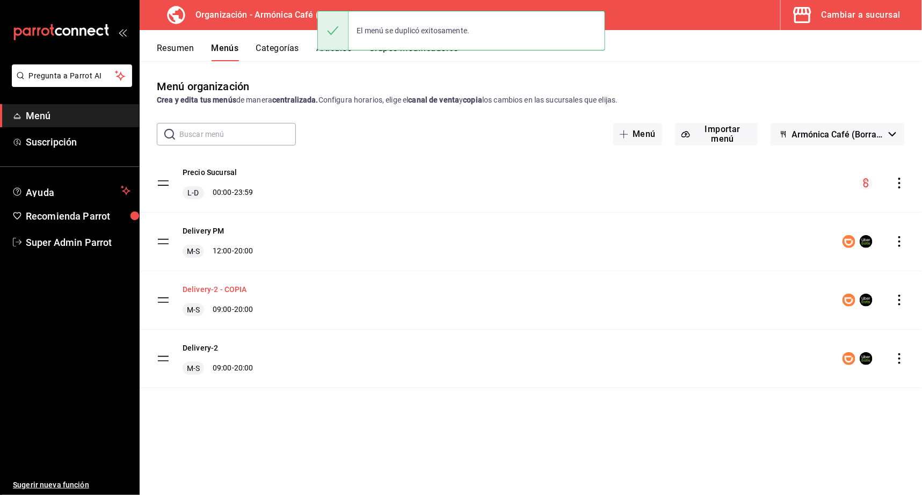
click at [214, 287] on button "Delivery-2 - COPIA" at bounding box center [214, 289] width 64 height 11
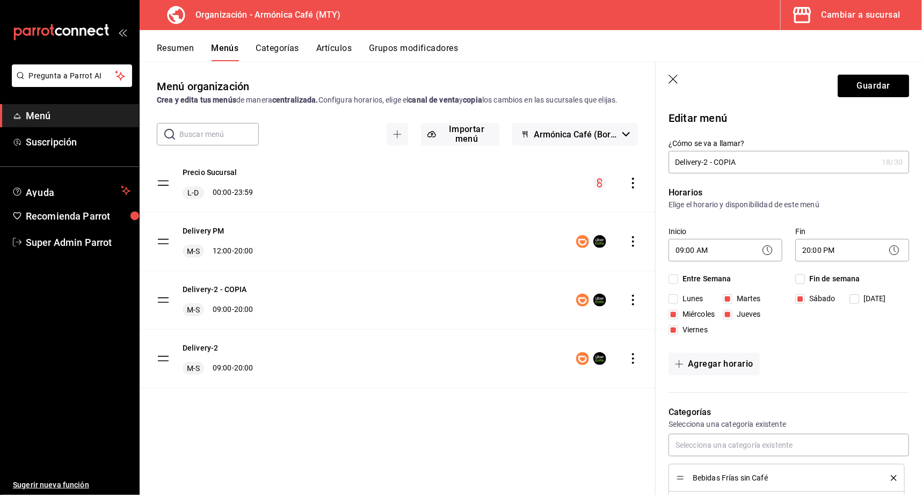
click at [714, 167] on input "Delivery-2 - COPIA" at bounding box center [772, 161] width 209 height 21
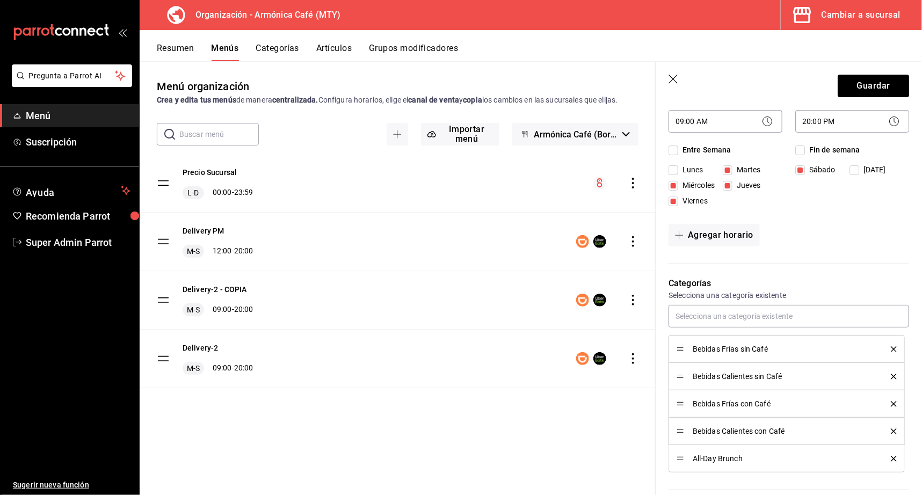
scroll to position [221, 0]
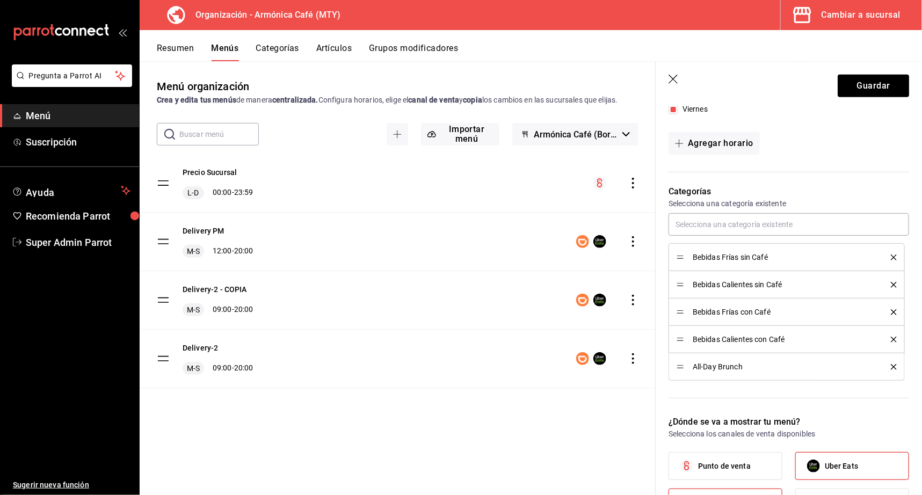
type input "Rappi"
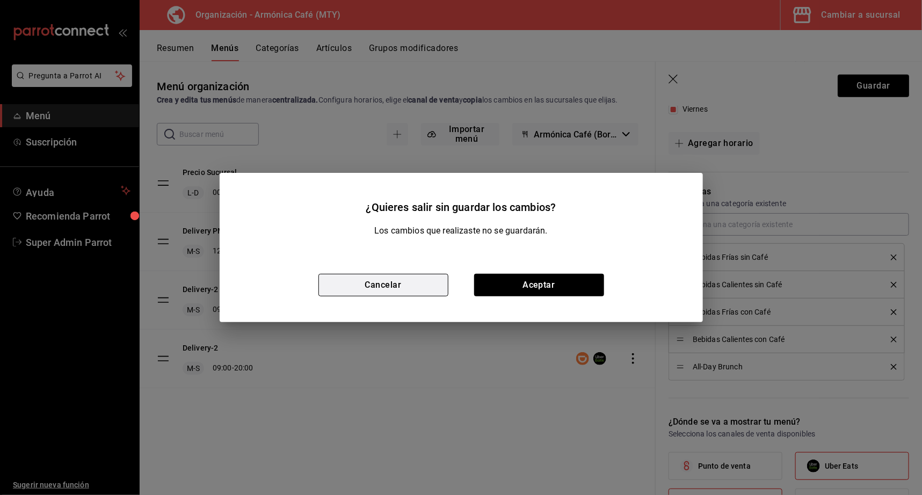
click at [405, 288] on button "Cancelar" at bounding box center [383, 285] width 130 height 23
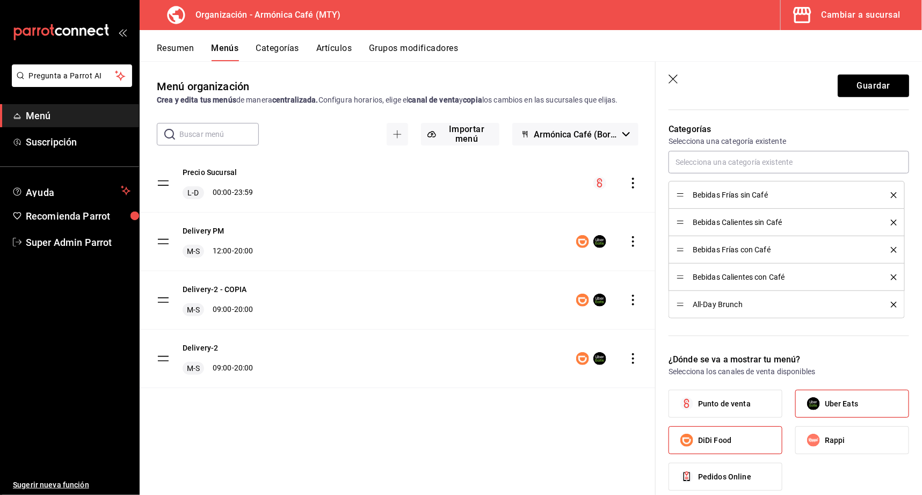
scroll to position [279, 0]
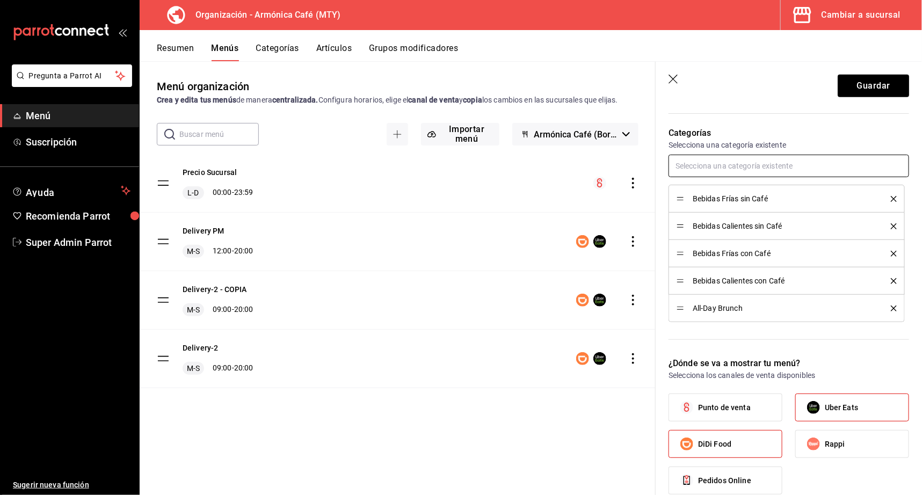
click at [703, 162] on input "text" at bounding box center [788, 166] width 240 height 23
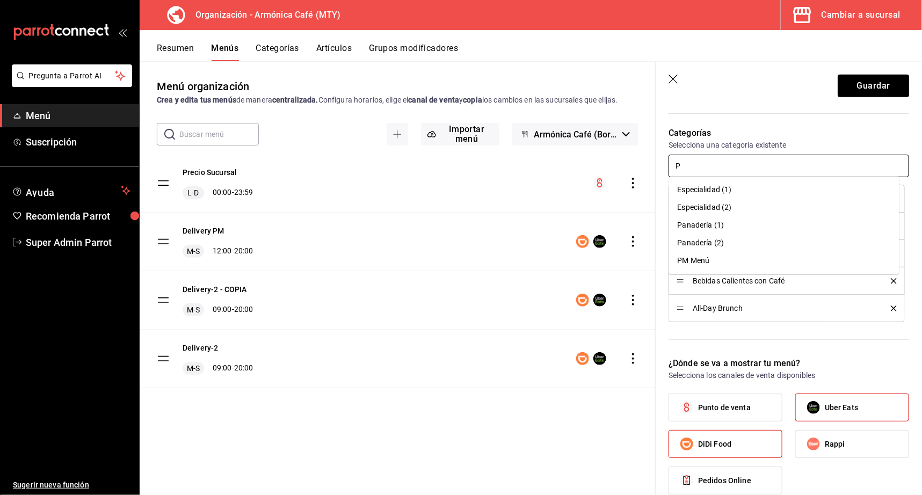
type input "PM"
click at [682, 193] on li "PM Menú" at bounding box center [784, 190] width 230 height 18
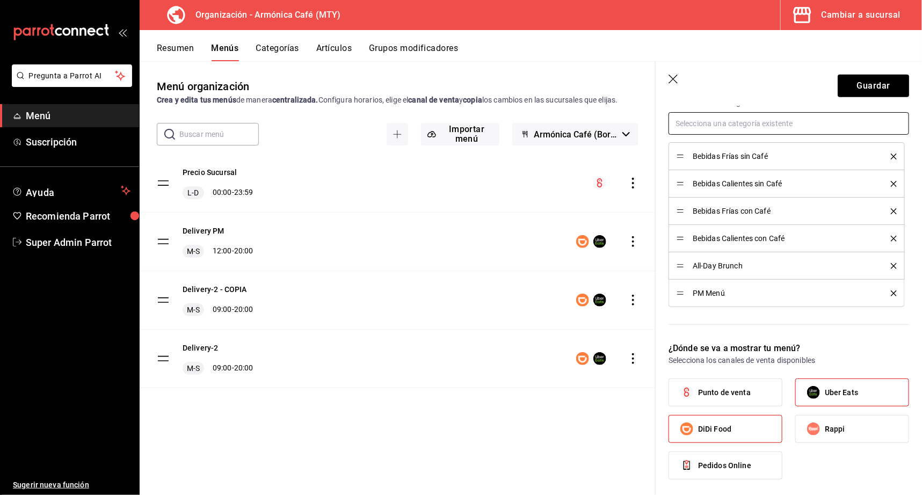
scroll to position [518, 0]
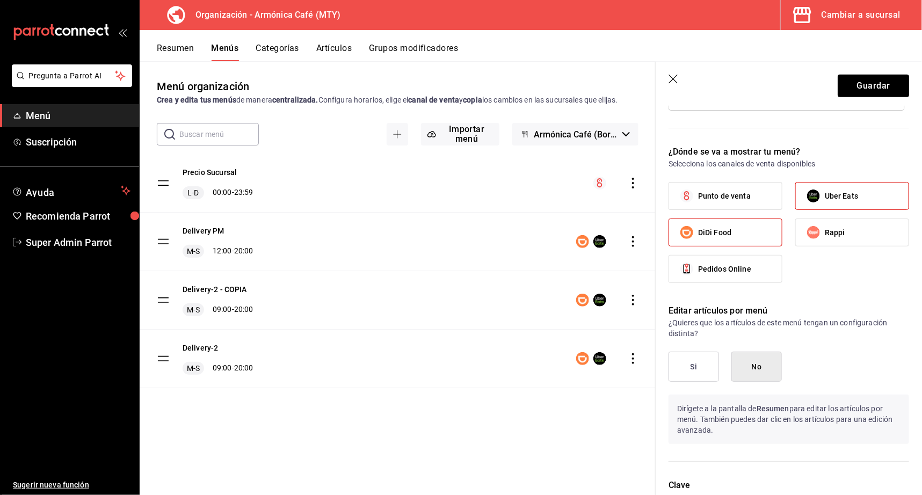
click at [711, 230] on span "DiDi Food" at bounding box center [714, 232] width 33 height 11
click at [698, 230] on input "DiDi Food" at bounding box center [686, 232] width 23 height 23
checkbox input "false"
click at [845, 198] on span "Uber Eats" at bounding box center [840, 196] width 33 height 11
click at [824, 198] on input "Uber Eats" at bounding box center [813, 196] width 23 height 23
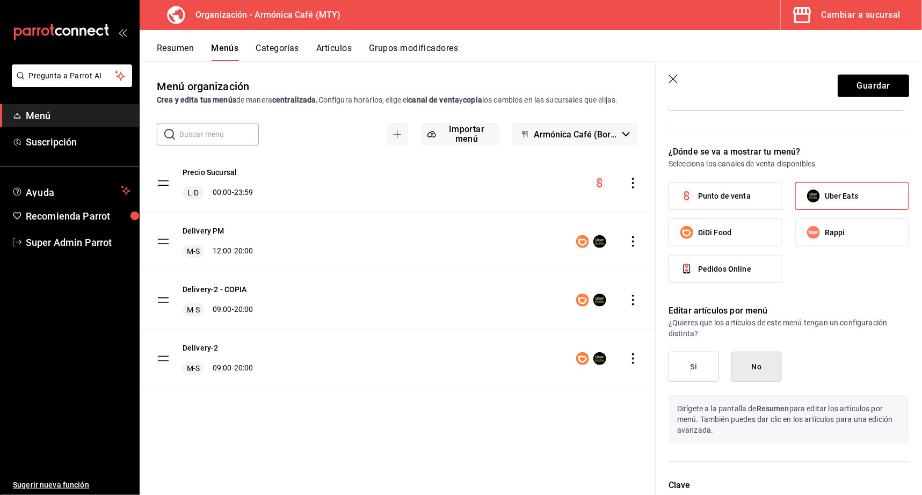
checkbox input "false"
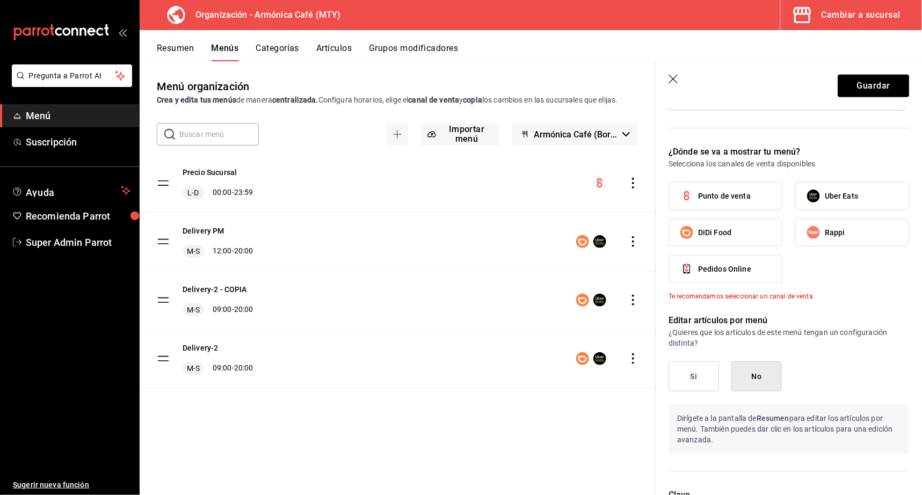
click at [853, 228] on label "Rappi" at bounding box center [851, 232] width 113 height 27
click at [824, 228] on input "Rappi" at bounding box center [813, 232] width 23 height 23
checkbox input "true"
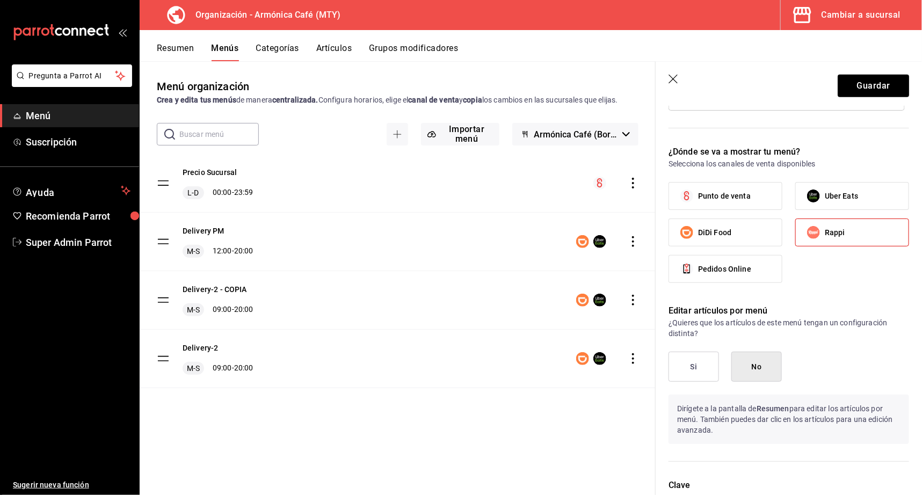
click at [695, 354] on button "Si" at bounding box center [693, 367] width 50 height 30
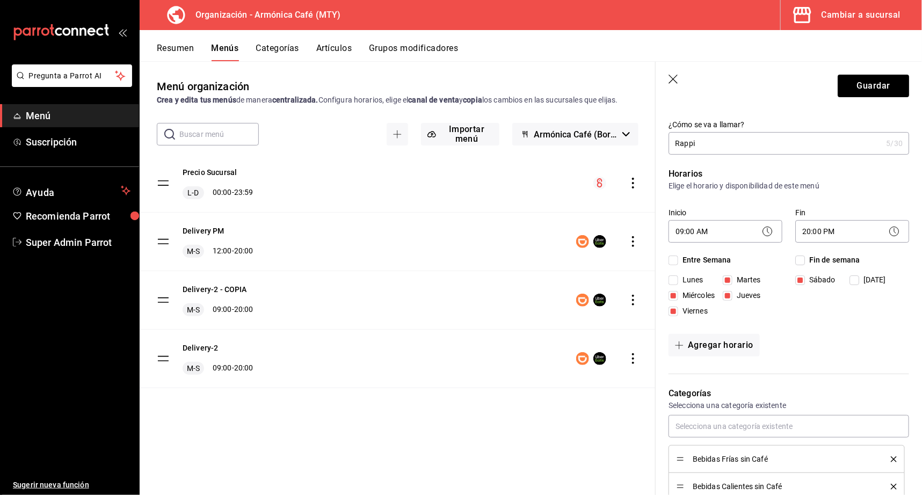
scroll to position [0, 0]
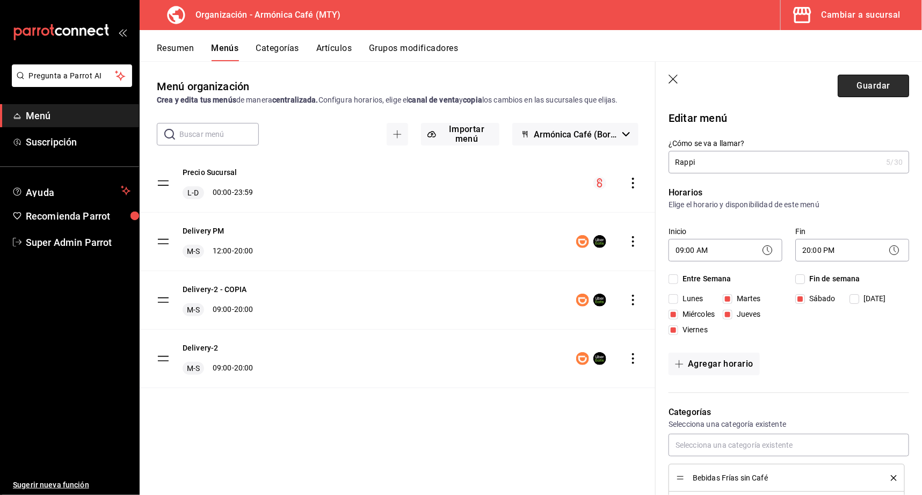
click at [848, 87] on button "Guardar" at bounding box center [872, 86] width 71 height 23
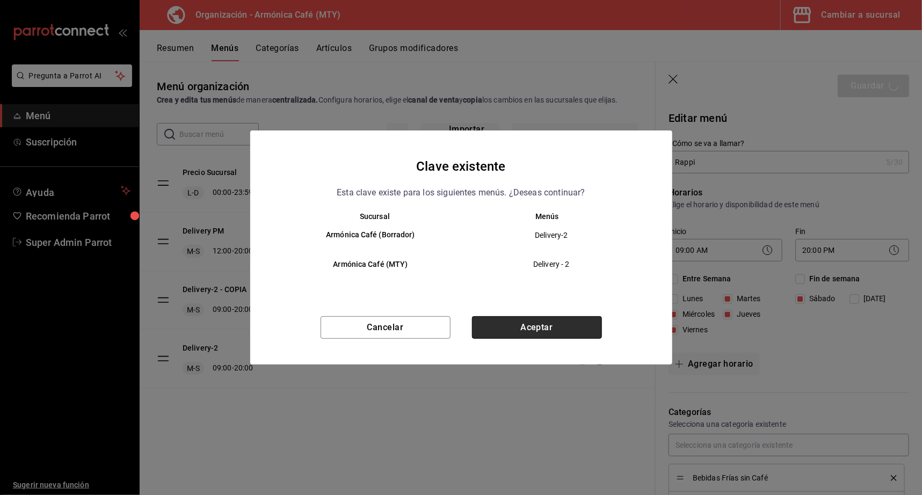
click at [554, 322] on button "Aceptar" at bounding box center [537, 327] width 130 height 23
checkbox input "false"
type input "1755801420482"
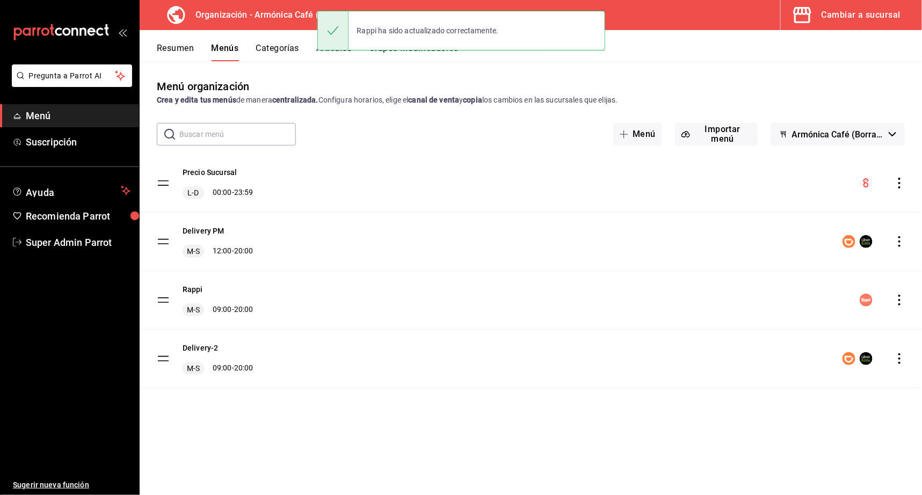
click at [897, 301] on icon "actions" at bounding box center [899, 300] width 11 height 11
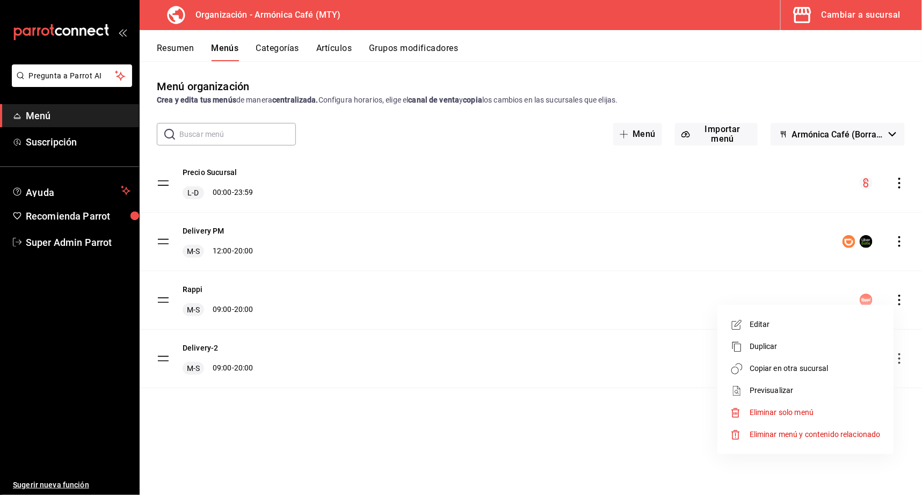
click at [794, 368] on span "Copiar en otra sucursal" at bounding box center [814, 368] width 131 height 11
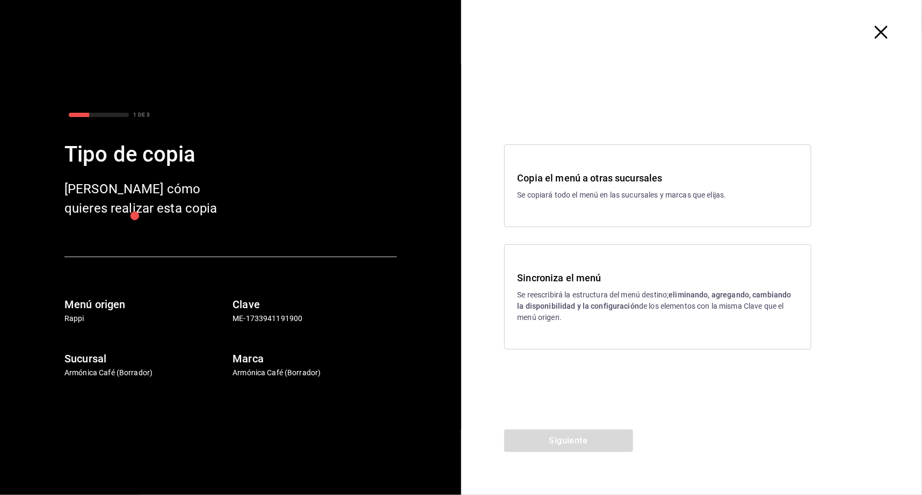
click at [541, 171] on h3 "Copia el menú a otras sucursales" at bounding box center [657, 178] width 280 height 14
click at [589, 439] on button "Siguiente" at bounding box center [568, 440] width 129 height 23
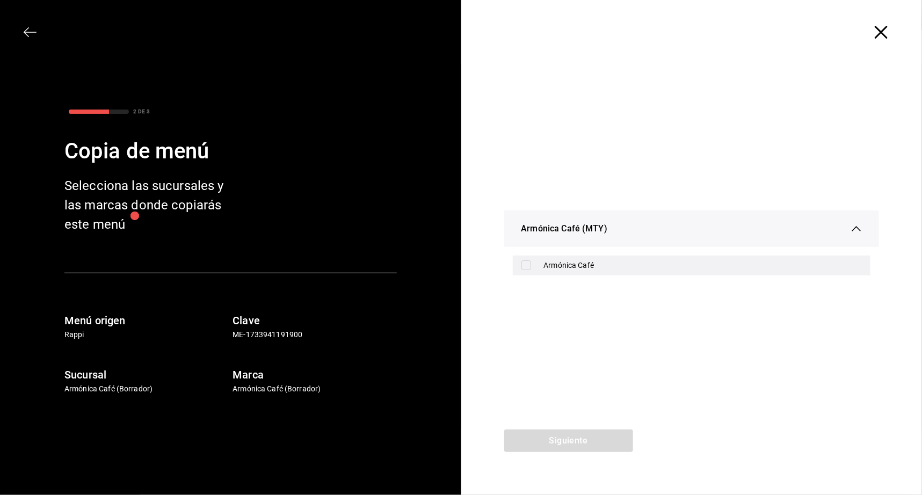
click at [578, 260] on div "Armónica Café" at bounding box center [703, 265] width 318 height 11
checkbox input "true"
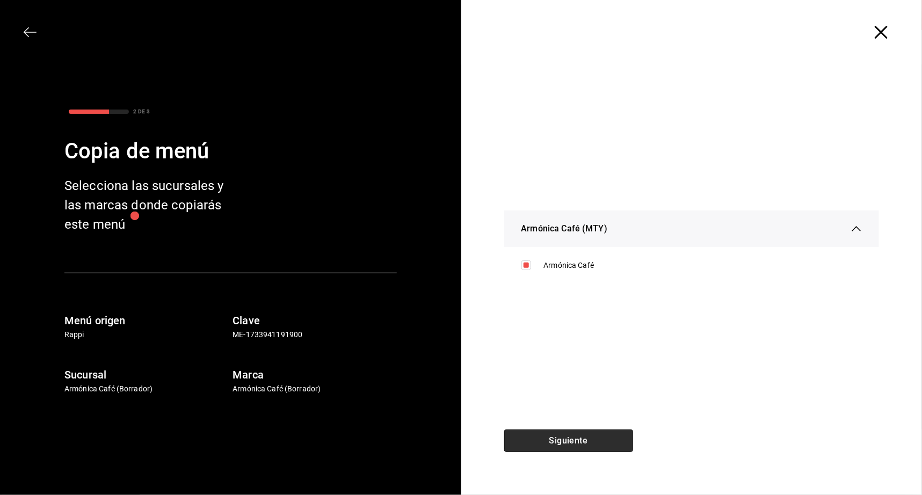
click at [595, 431] on button "Siguiente" at bounding box center [568, 440] width 129 height 23
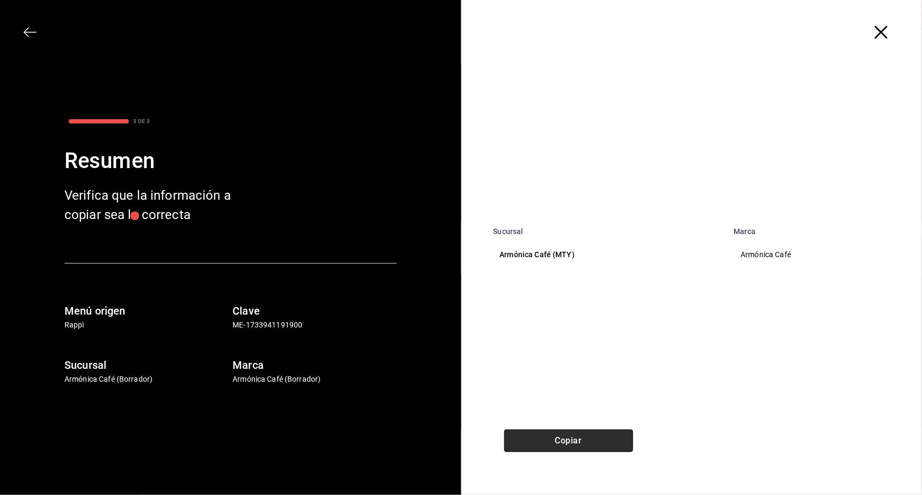
click at [595, 434] on button "Copiar" at bounding box center [568, 440] width 129 height 23
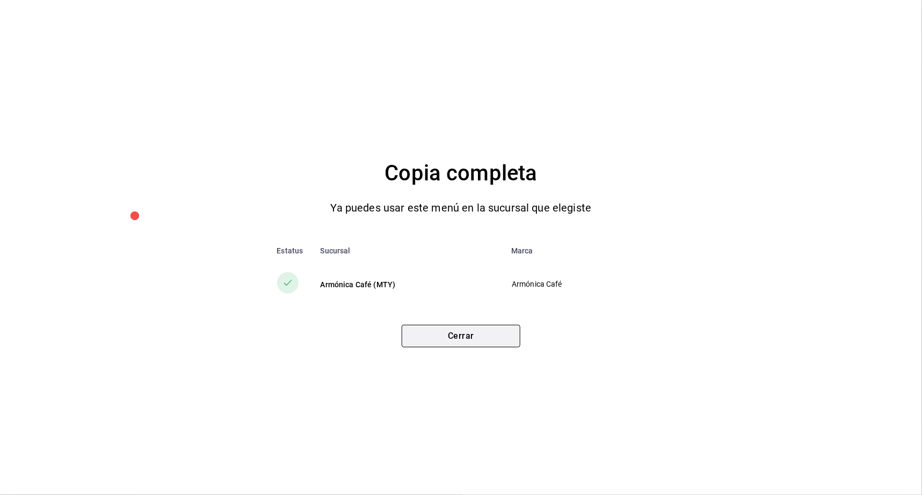
click at [507, 332] on button "Cerrar" at bounding box center [460, 336] width 119 height 23
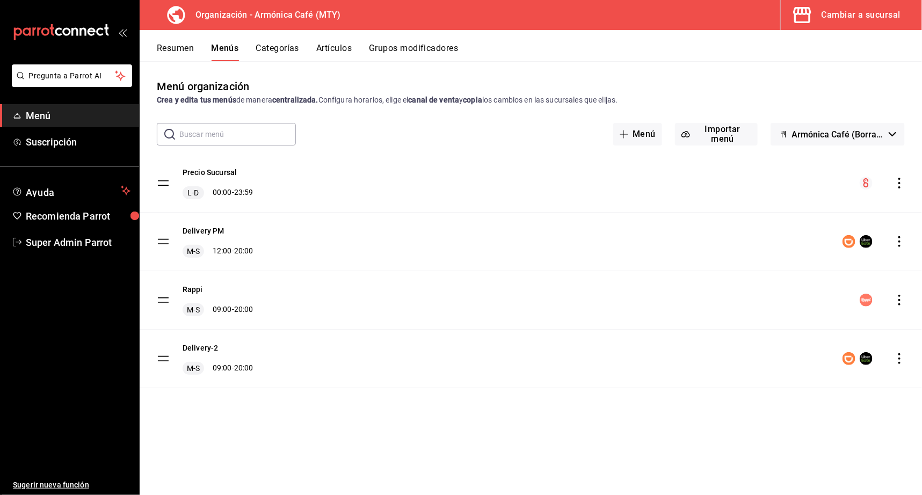
click at [843, 30] on div "Resumen Menús Categorías Artículos Grupos modificadores" at bounding box center [531, 45] width 782 height 31
click at [845, 23] on button "Cambiar a sucursal" at bounding box center [846, 15] width 133 height 30
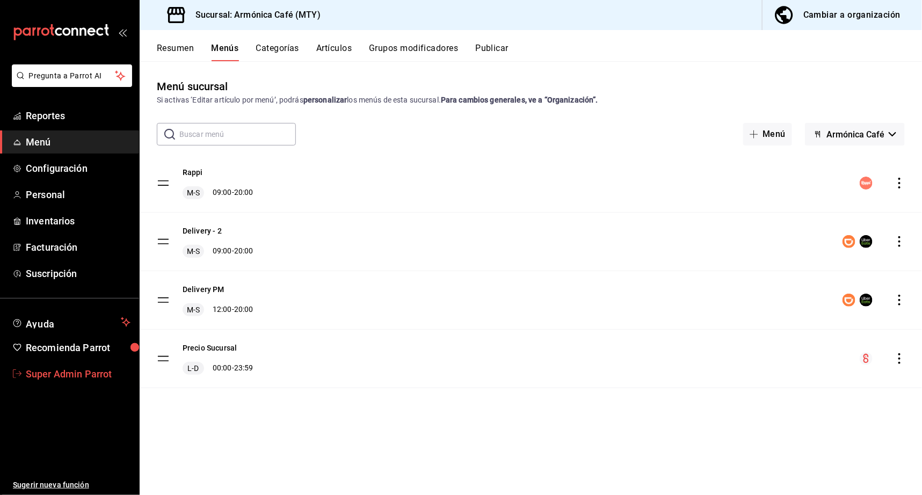
click at [53, 374] on span "Super Admin Parrot" at bounding box center [78, 374] width 105 height 14
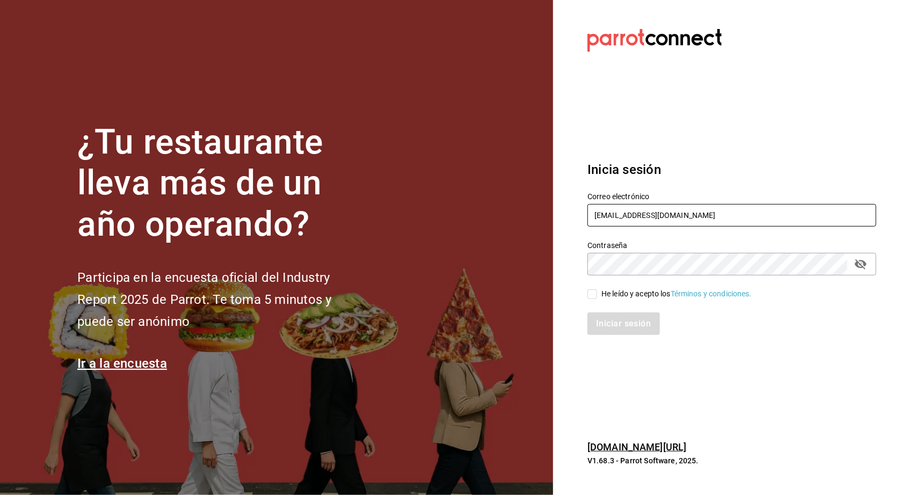
click at [636, 214] on input "armonicacafe@mty.com" at bounding box center [731, 215] width 289 height 23
type input "multiuser@santabarbara.com"
click at [632, 298] on div "He leído y acepto los Términos y condiciones." at bounding box center [676, 293] width 150 height 11
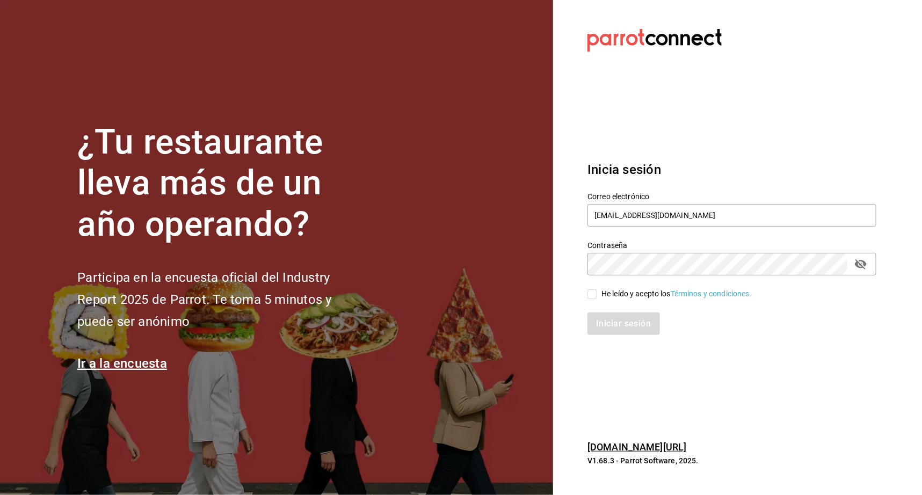
click at [597, 298] on input "He leído y acepto los Términos y condiciones." at bounding box center [592, 294] width 10 height 10
checkbox input "true"
click at [625, 326] on button "Iniciar sesión" at bounding box center [623, 323] width 73 height 23
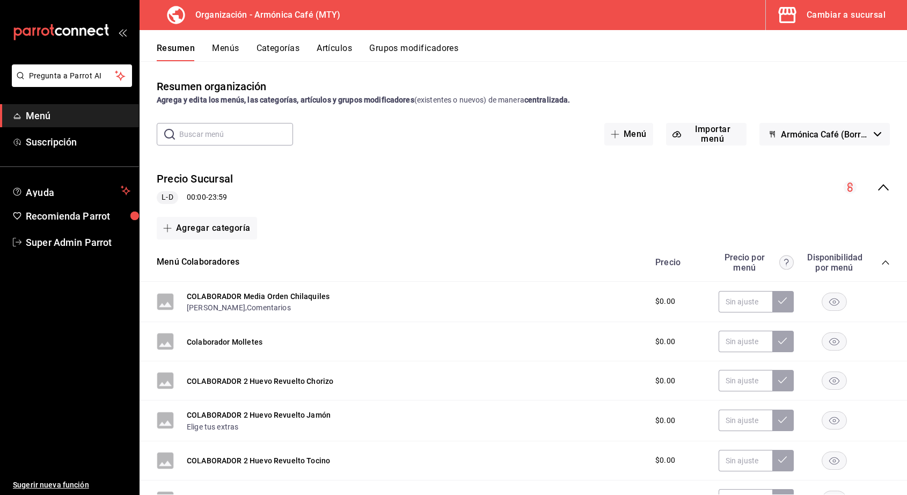
click at [878, 186] on icon "collapse-menu-row" at bounding box center [883, 187] width 11 height 6
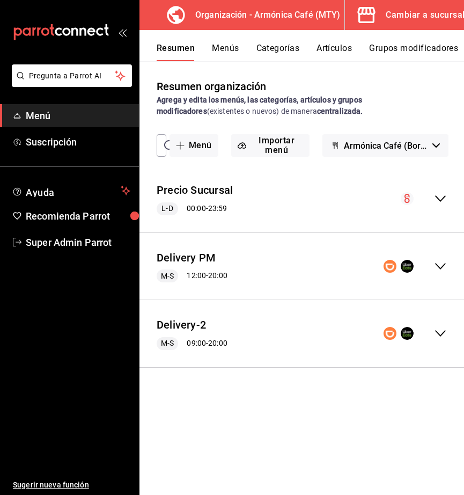
click at [439, 324] on div "Delivery-2 M-S 09:00 - 20:00" at bounding box center [302, 334] width 325 height 50
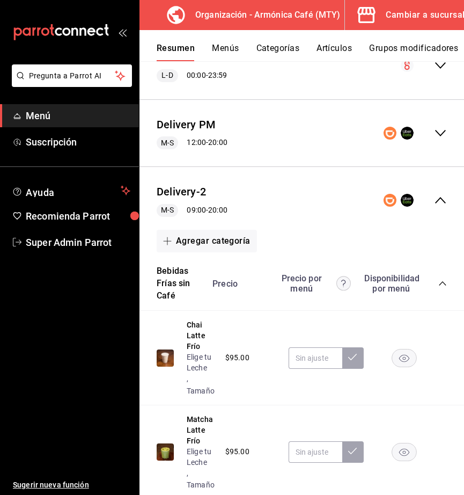
scroll to position [143, 0]
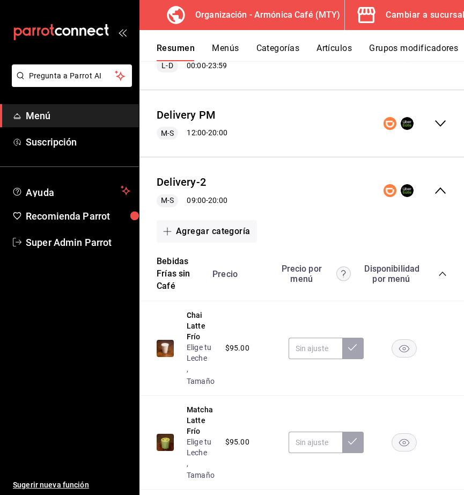
click at [439, 274] on icon "collapse-category-row" at bounding box center [443, 273] width 9 height 9
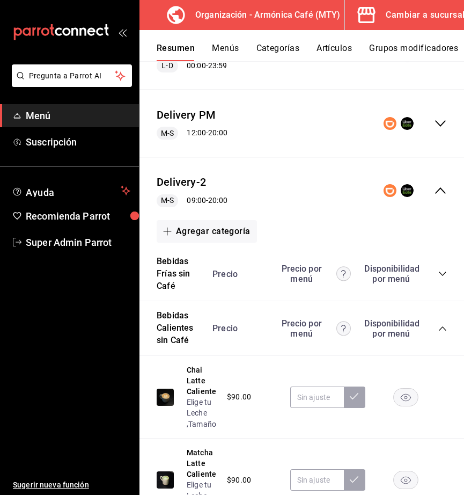
click at [439, 330] on icon "collapse-category-row" at bounding box center [443, 328] width 9 height 9
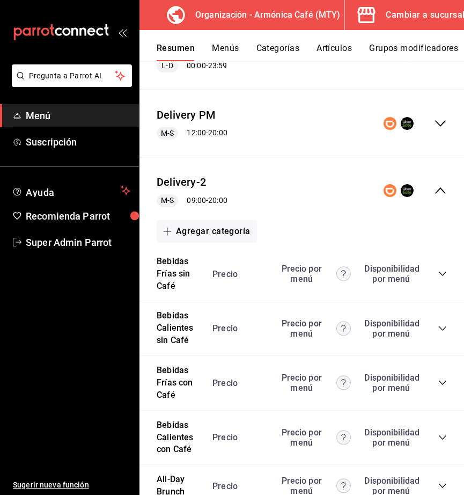
scroll to position [184, 0]
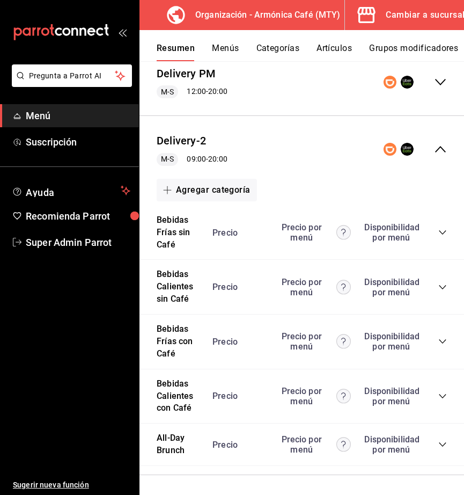
click at [439, 231] on icon "collapse-category-row" at bounding box center [443, 232] width 9 height 9
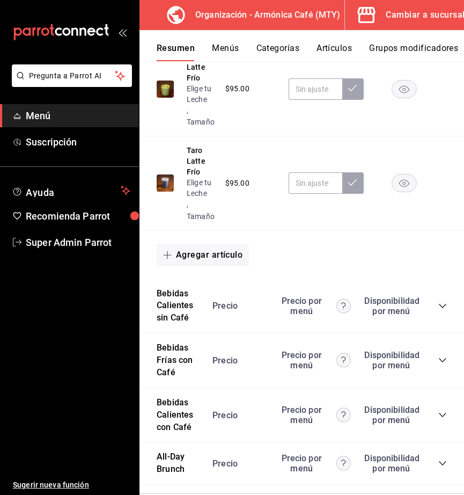
scroll to position [515, 0]
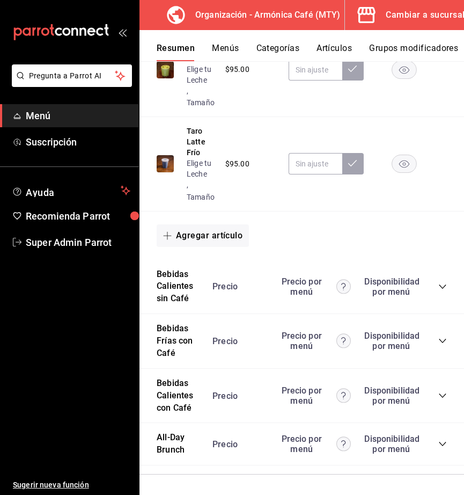
click at [439, 283] on icon "collapse-category-row" at bounding box center [443, 286] width 9 height 9
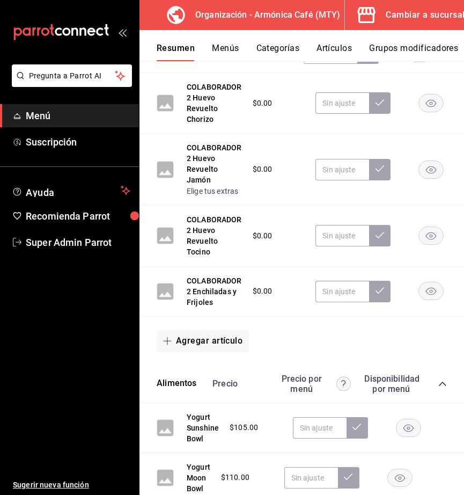
scroll to position [64, 0]
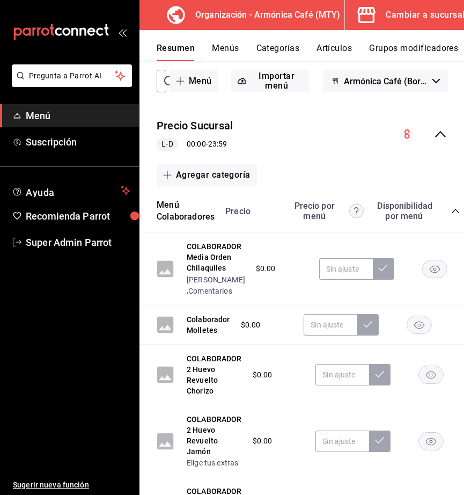
click at [434, 136] on icon "collapse-menu-row" at bounding box center [440, 134] width 13 height 13
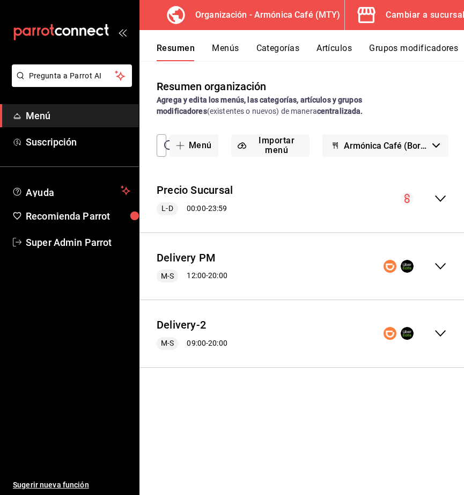
scroll to position [0, 0]
click at [438, 265] on icon "collapse-menu-row" at bounding box center [440, 266] width 13 height 13
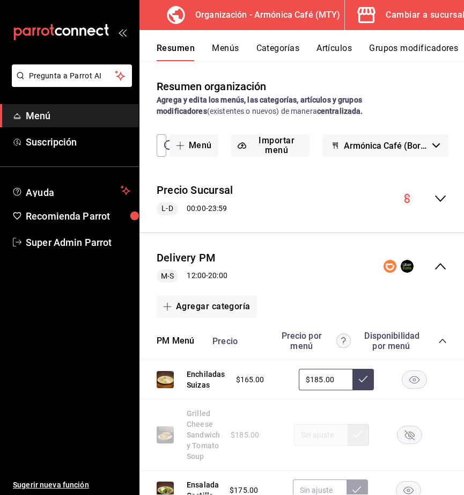
click at [440, 265] on div "Delivery PM M-S 12:00 - 20:00" at bounding box center [302, 267] width 325 height 50
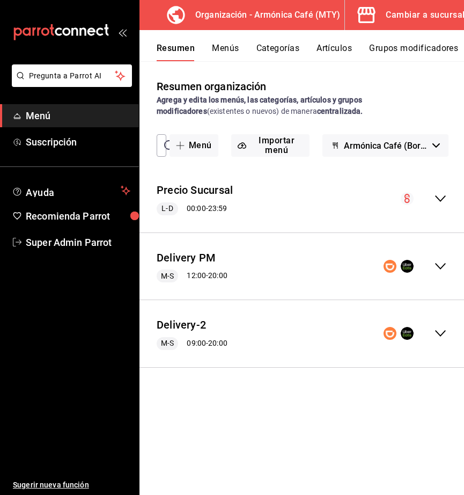
click at [446, 334] on icon "collapse-menu-row" at bounding box center [440, 333] width 13 height 13
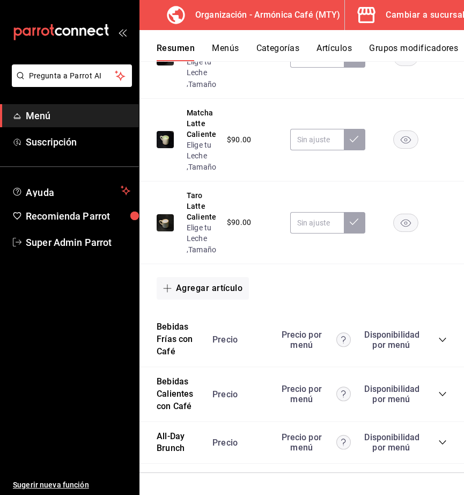
scroll to position [855, 0]
click at [427, 330] on div "Precio Precio por menú Disponibilidad por menú" at bounding box center [324, 340] width 245 height 20
click at [439, 335] on icon "collapse-category-row" at bounding box center [443, 339] width 9 height 9
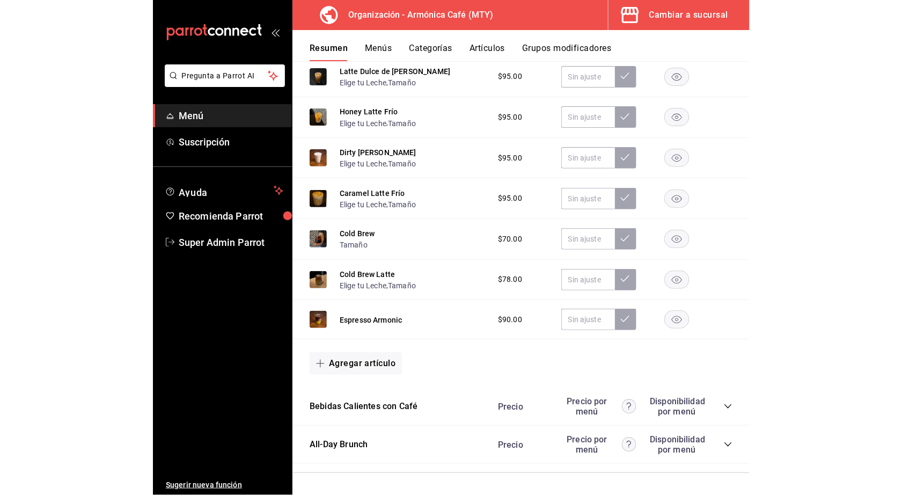
scroll to position [851, 0]
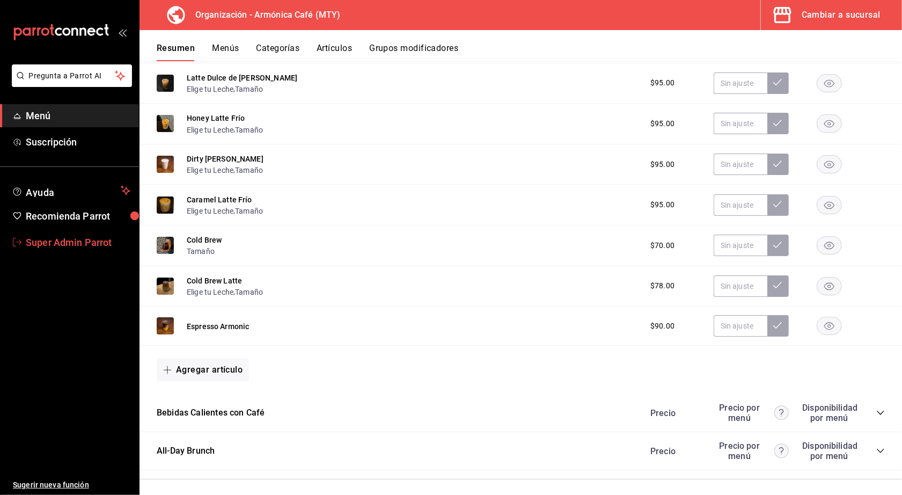
click at [61, 235] on span "Super Admin Parrot" at bounding box center [78, 242] width 105 height 14
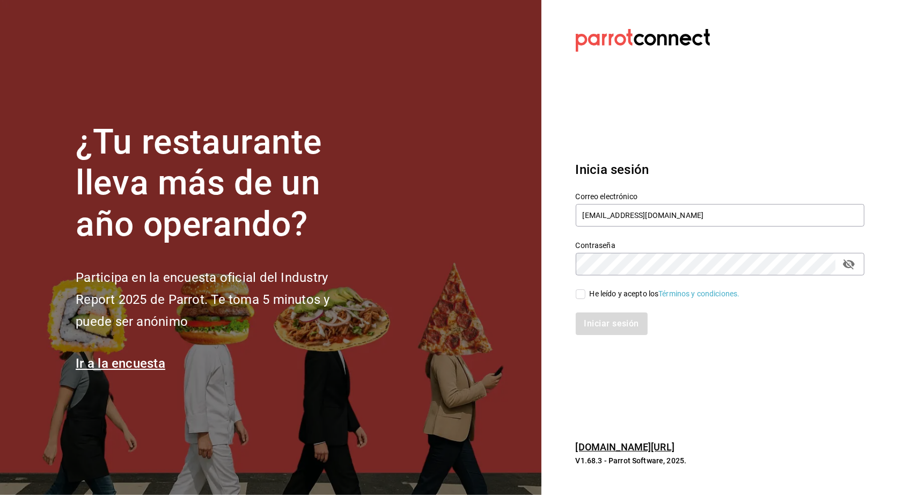
click at [578, 291] on input "He leído y acepto los Términos y condiciones." at bounding box center [581, 294] width 10 height 10
checkbox input "true"
click at [581, 309] on div "Iniciar sesión" at bounding box center [714, 317] width 302 height 35
click at [582, 318] on button "Iniciar sesión" at bounding box center [612, 323] width 73 height 23
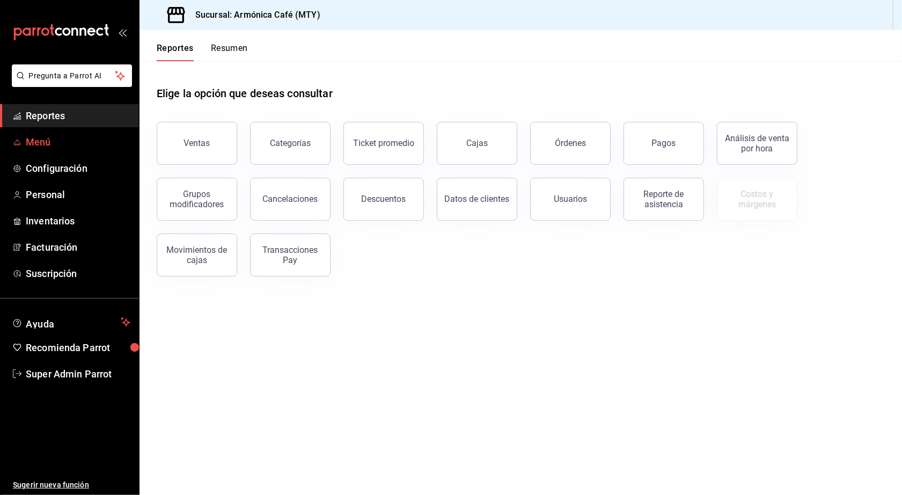
click at [34, 133] on link "Menú" at bounding box center [69, 141] width 139 height 23
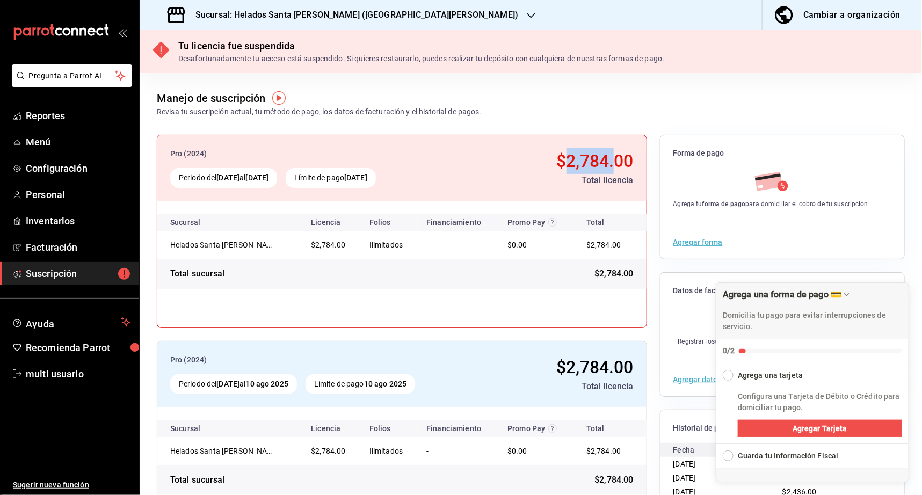
drag, startPoint x: 560, startPoint y: 157, endPoint x: 607, endPoint y: 156, distance: 46.7
click at [607, 156] on span "$2,784.00" at bounding box center [594, 161] width 77 height 20
copy span "2,784."
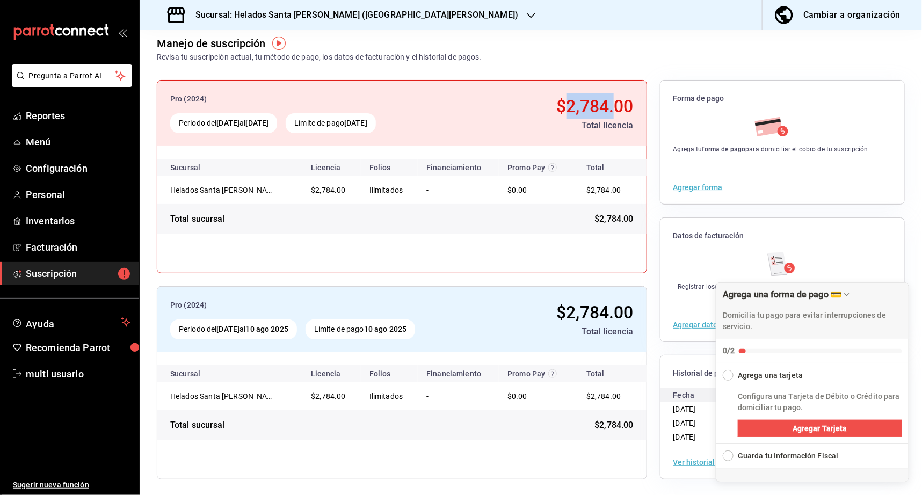
click at [527, 12] on icon "button" at bounding box center [531, 15] width 9 height 9
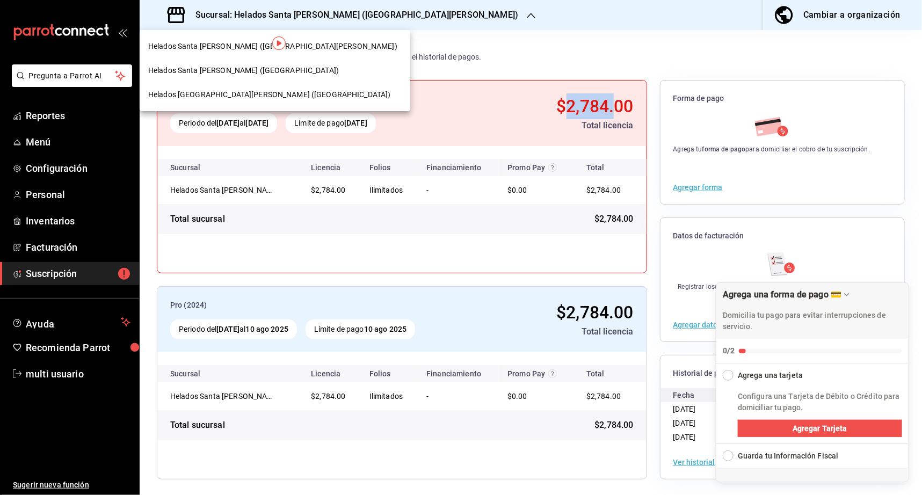
click at [243, 71] on span "Helados Santa Barbara (Las Palmas)" at bounding box center [243, 70] width 191 height 11
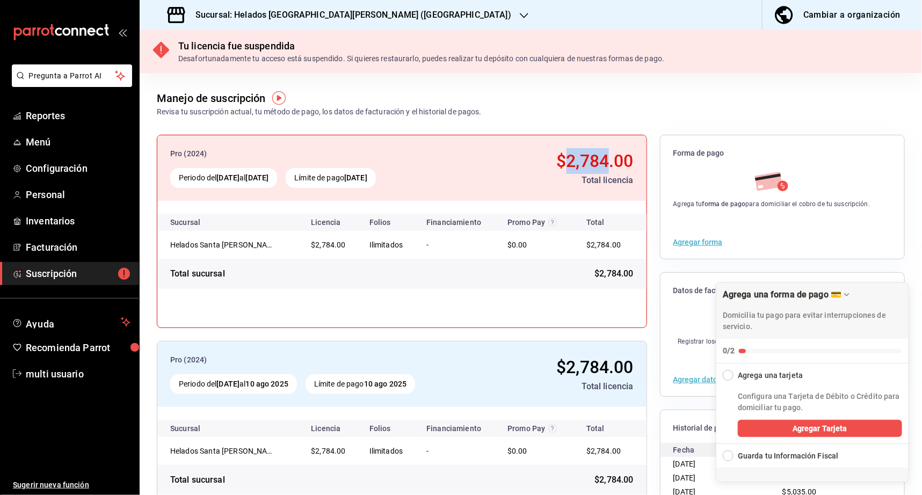
drag, startPoint x: 557, startPoint y: 164, endPoint x: 600, endPoint y: 163, distance: 43.0
click at [600, 163] on span "$2,784.00" at bounding box center [594, 161] width 77 height 20
copy span "2,784"
click at [364, 4] on div "Sucursal: Helados [GEOGRAPHIC_DATA][PERSON_NAME] ([GEOGRAPHIC_DATA])" at bounding box center [340, 15] width 384 height 30
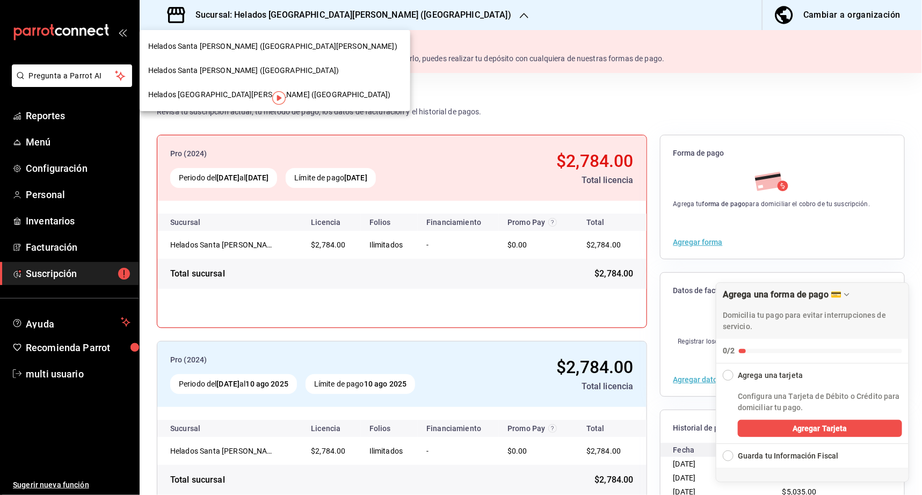
click at [227, 91] on span "Helados [GEOGRAPHIC_DATA][PERSON_NAME] ([GEOGRAPHIC_DATA])" at bounding box center [269, 94] width 243 height 11
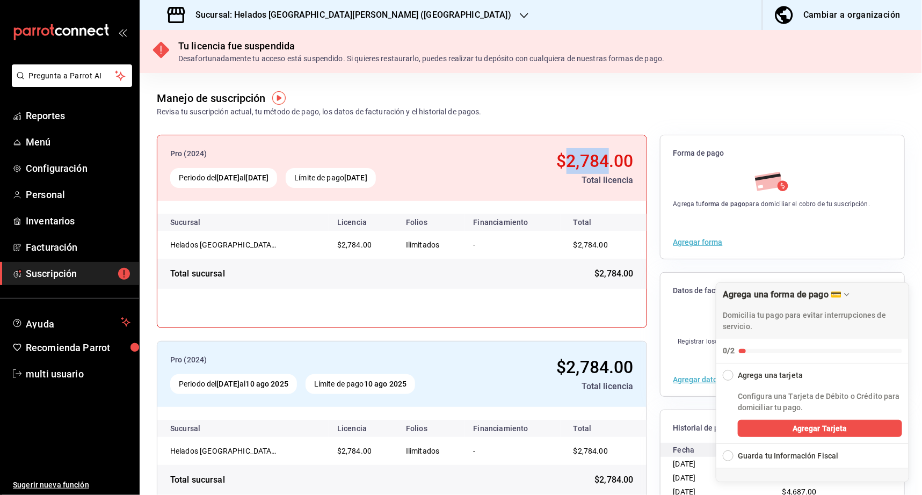
drag, startPoint x: 559, startPoint y: 157, endPoint x: 601, endPoint y: 158, distance: 41.9
click at [601, 158] on span "$2,784.00" at bounding box center [594, 161] width 77 height 20
copy span "2,784"
click at [47, 368] on span "multi usuario" at bounding box center [78, 374] width 105 height 14
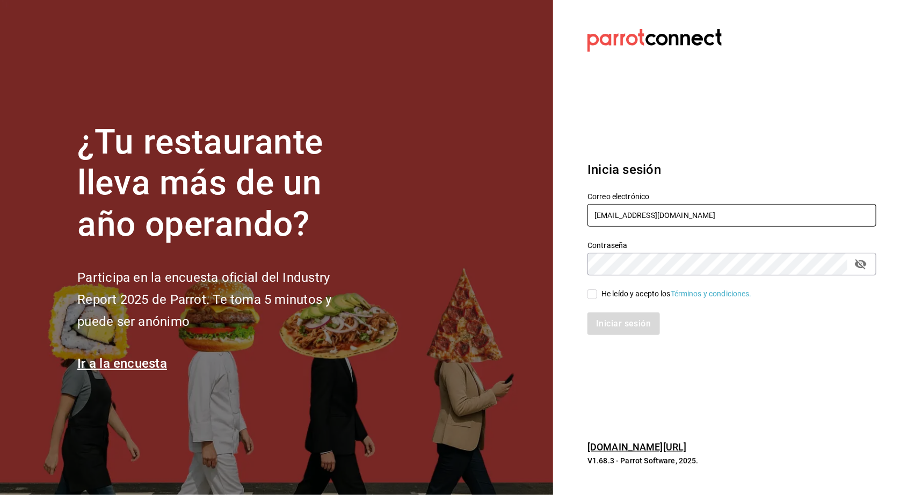
click at [599, 218] on input "[EMAIL_ADDRESS][DOMAIN_NAME]" at bounding box center [731, 215] width 289 height 23
type input "u"
paste input "[EMAIL_ADDRESS][DOMAIN_NAME] Parr0tConnec7"
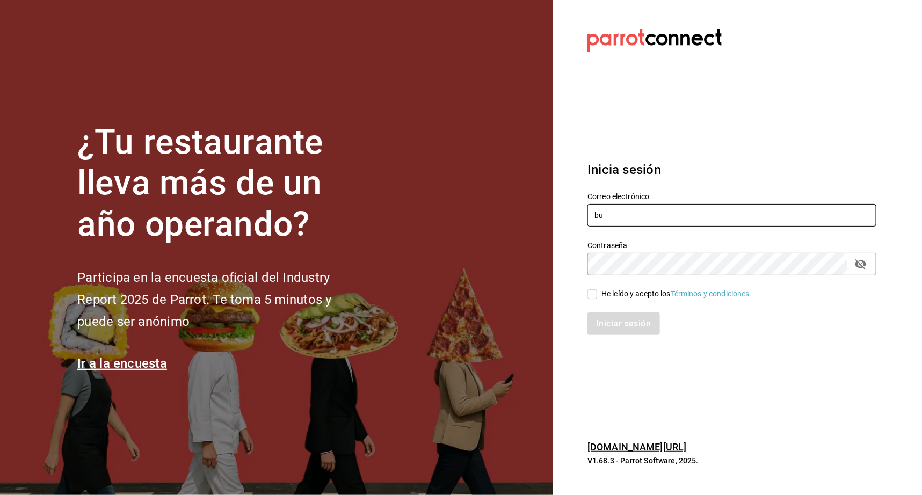
drag, startPoint x: 731, startPoint y: 220, endPoint x: 570, endPoint y: 208, distance: 160.9
click at [570, 208] on section "Datos incorrectos. Verifica que tu Correo o Contraseña estén bien escritos. Ini…" at bounding box center [727, 247] width 349 height 495
click at [679, 207] on input "[EMAIL_ADDRESS][DOMAIN_NAME] Parr0tConnec7" at bounding box center [731, 215] width 289 height 23
click at [676, 222] on input "[EMAIL_ADDRESS][DOMAIN_NAME] Parr0tConnec7" at bounding box center [731, 215] width 289 height 23
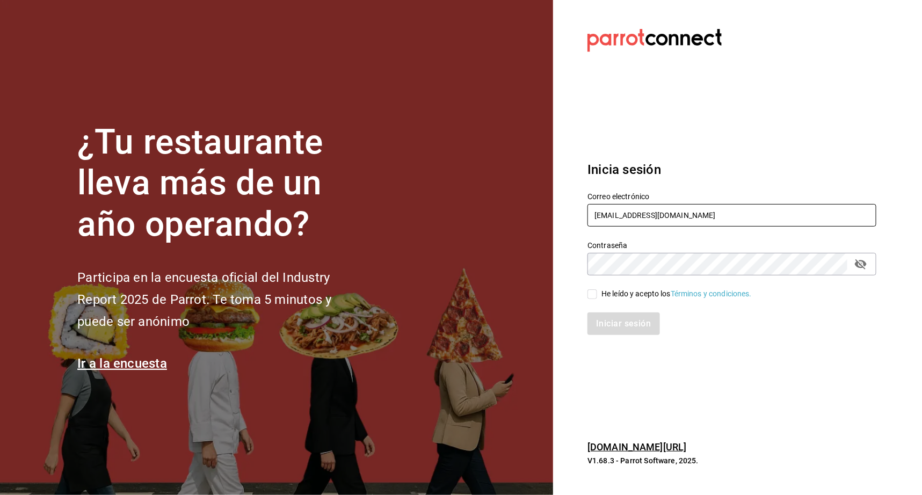
type input "[EMAIL_ADDRESS][DOMAIN_NAME]"
click at [594, 289] on input "He leído y acepto los Términos y condiciones." at bounding box center [592, 294] width 10 height 10
checkbox input "true"
click at [598, 320] on button "Iniciar sesión" at bounding box center [623, 323] width 73 height 23
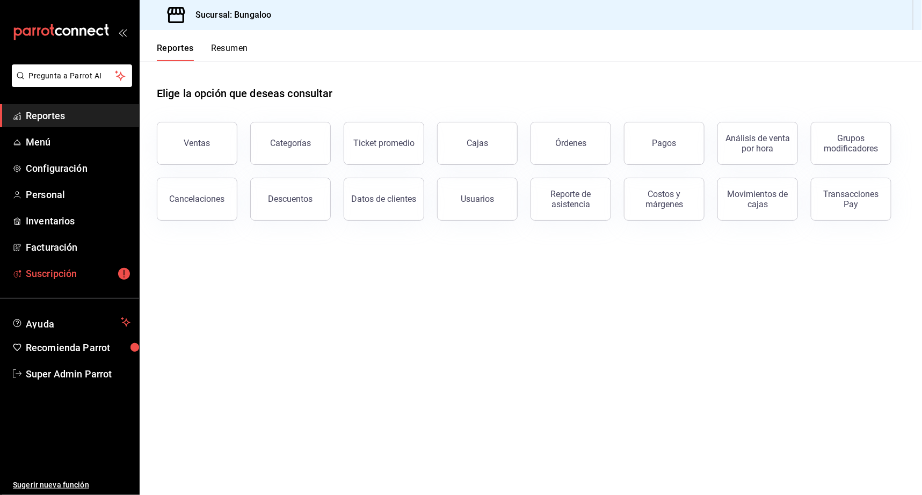
click at [88, 269] on span "Suscripción" at bounding box center [78, 273] width 105 height 14
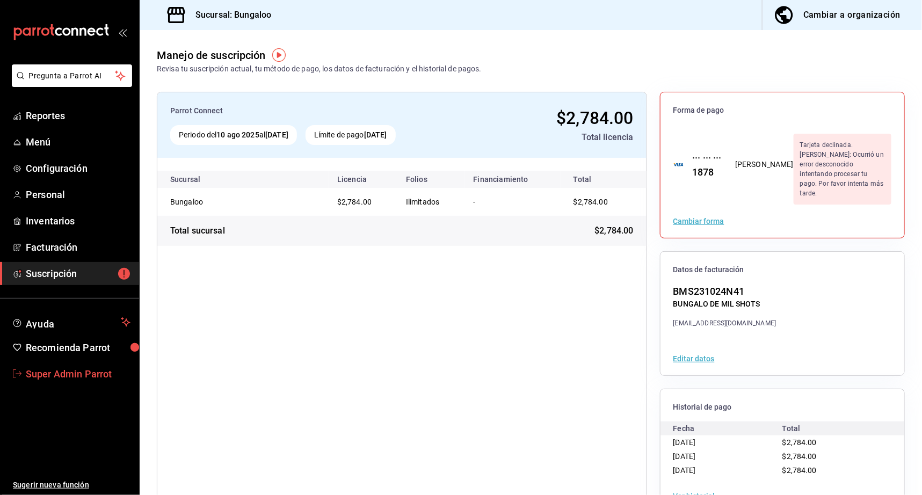
click at [80, 372] on span "Super Admin Parrot" at bounding box center [78, 374] width 105 height 14
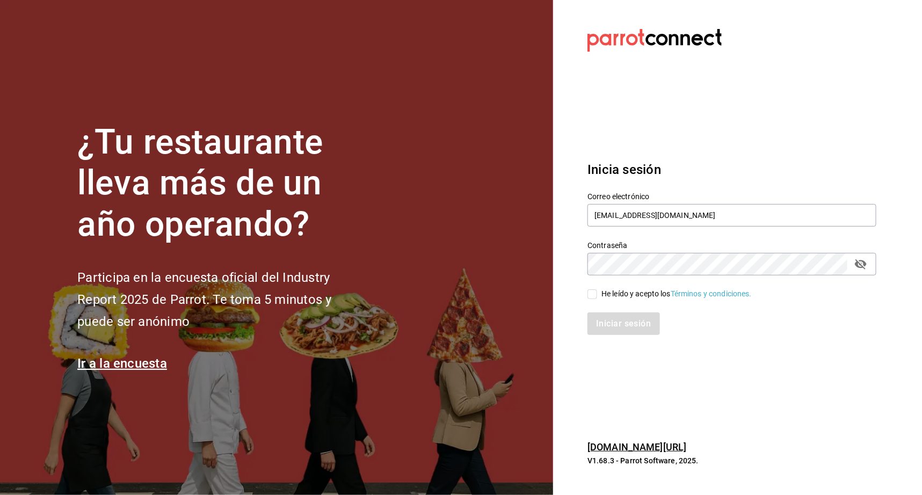
click at [606, 294] on div "He leído y acepto los Términos y condiciones." at bounding box center [676, 293] width 150 height 11
click at [597, 294] on input "He leído y acepto los Términos y condiciones." at bounding box center [592, 294] width 10 height 10
checkbox input "true"
click at [606, 326] on button "Iniciar sesión" at bounding box center [623, 323] width 73 height 23
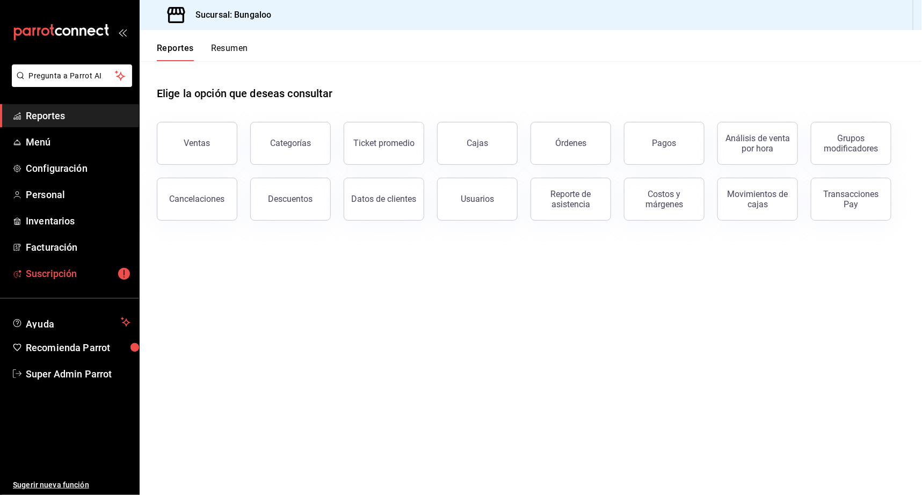
click at [76, 282] on link "Suscripción" at bounding box center [69, 273] width 139 height 23
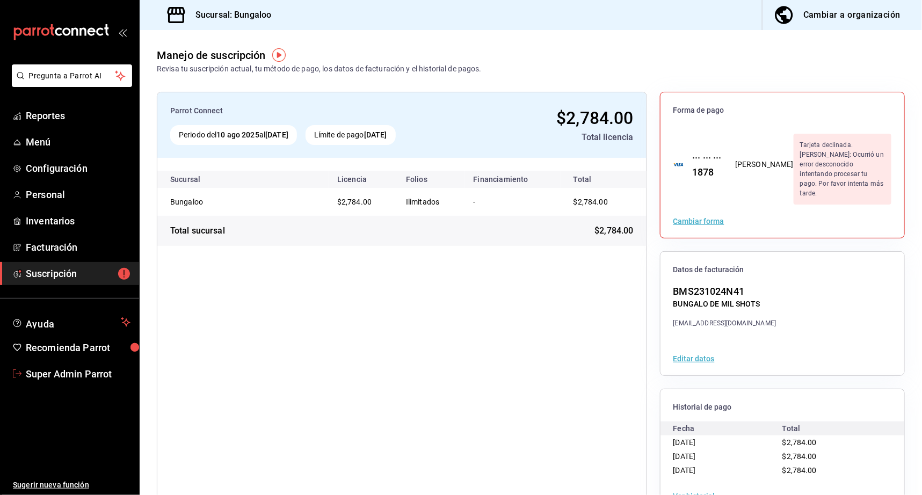
click at [60, 370] on span "Super Admin Parrot" at bounding box center [78, 374] width 105 height 14
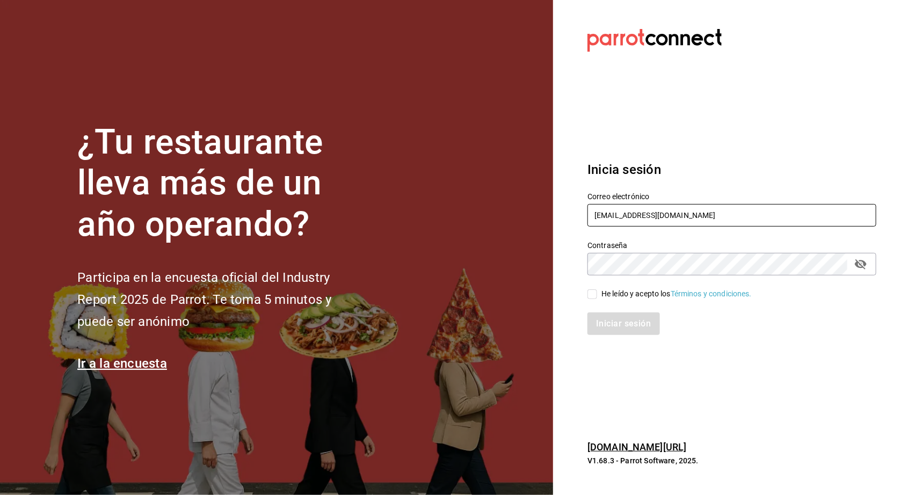
click at [616, 220] on input "[EMAIL_ADDRESS][DOMAIN_NAME]" at bounding box center [731, 215] width 289 height 23
click at [616, 220] on input "bungaloo@mty.com" at bounding box center [731, 215] width 289 height 23
type input "[EMAIL_ADDRESS][DOMAIN_NAME]"
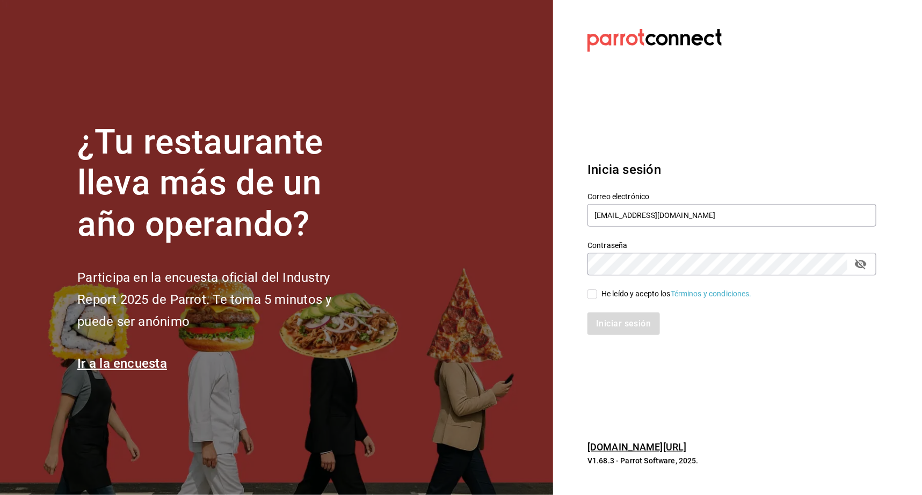
click at [629, 293] on div "He leído y acepto los Términos y condiciones." at bounding box center [676, 293] width 150 height 11
click at [597, 293] on input "He leído y acepto los Términos y condiciones." at bounding box center [592, 294] width 10 height 10
checkbox input "true"
click at [620, 330] on button "Iniciar sesión" at bounding box center [623, 323] width 73 height 23
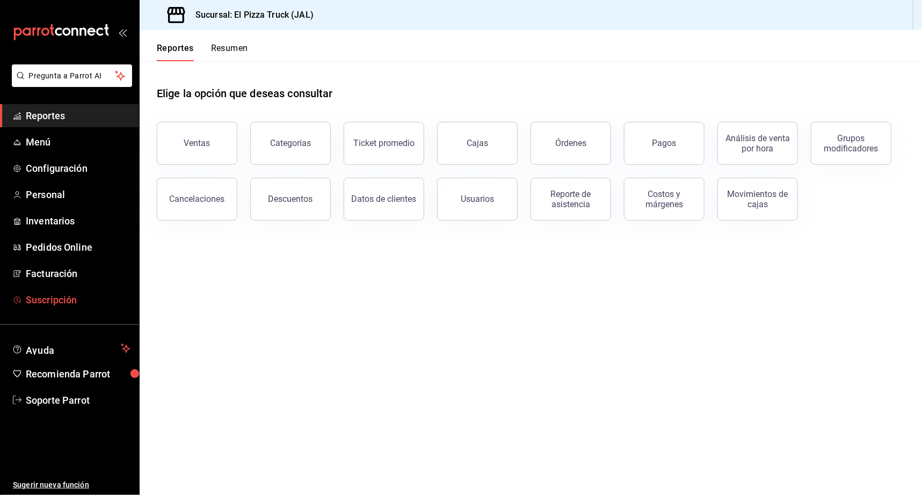
click at [51, 300] on span "Suscripción" at bounding box center [78, 300] width 105 height 14
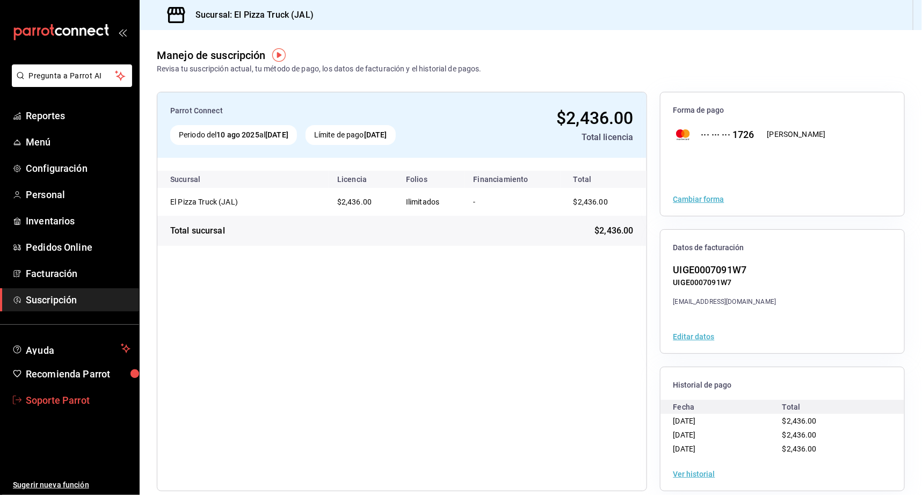
click at [64, 399] on span "Soporte Parrot" at bounding box center [78, 400] width 105 height 14
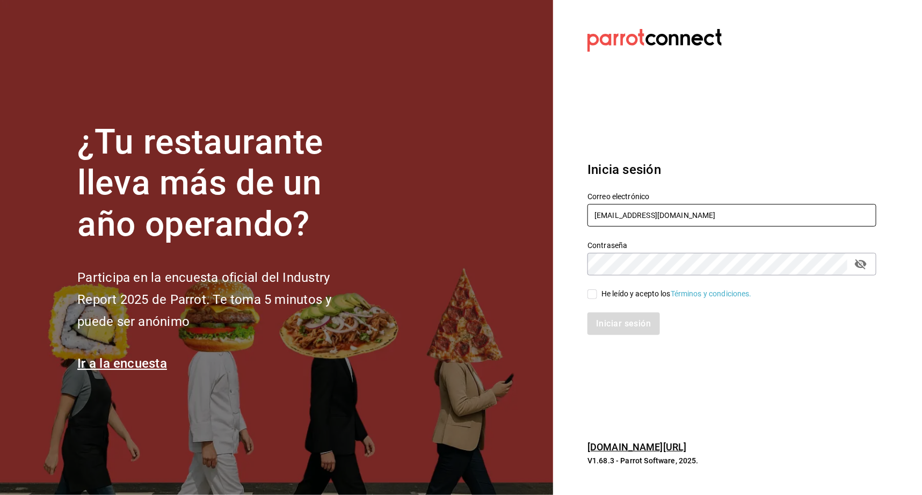
click at [621, 218] on input "[EMAIL_ADDRESS][DOMAIN_NAME]" at bounding box center [731, 215] width 289 height 23
click at [620, 218] on input "pizzatruck@jal.com" at bounding box center [731, 215] width 289 height 23
drag, startPoint x: 630, startPoint y: 216, endPoint x: 810, endPoint y: 221, distance: 180.4
click at [795, 221] on input "mutliser@chilaquilazzos.com" at bounding box center [731, 215] width 289 height 23
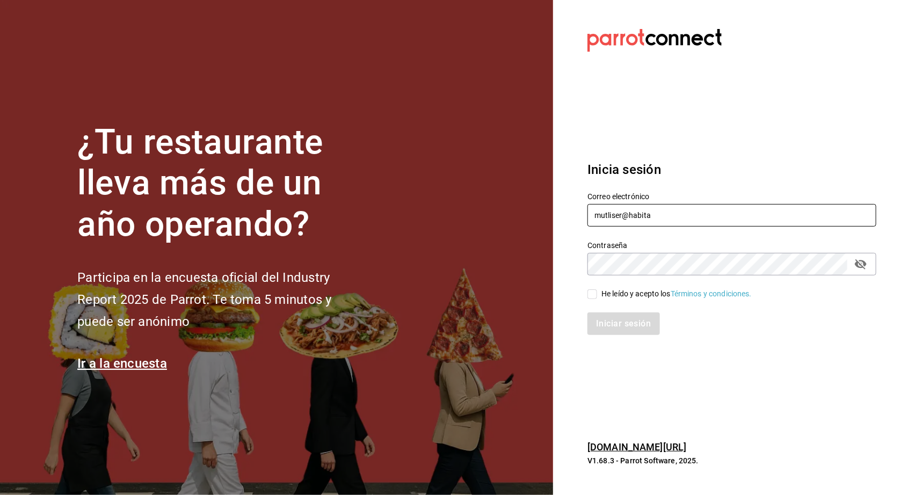
drag, startPoint x: 676, startPoint y: 211, endPoint x: 477, endPoint y: 210, distance: 199.1
click at [478, 211] on div "¿Tu restaurante lleva más de un año operando? Participa en la encuesta oficial …" at bounding box center [461, 247] width 922 height 495
paste input "ltiuser@grupoglob.com"
type input "multiuser@grupoglob.com"
click at [634, 294] on div "He leído y acepto los Términos y condiciones." at bounding box center [676, 293] width 150 height 11
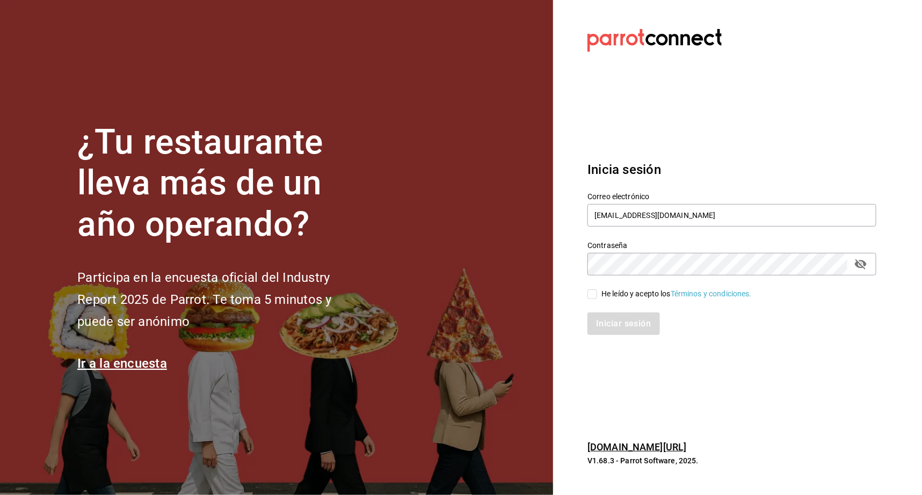
click at [597, 294] on input "He leído y acepto los Términos y condiciones." at bounding box center [592, 294] width 10 height 10
checkbox input "true"
click at [618, 322] on button "Iniciar sesión" at bounding box center [623, 323] width 73 height 23
